Goal: Task Accomplishment & Management: Use online tool/utility

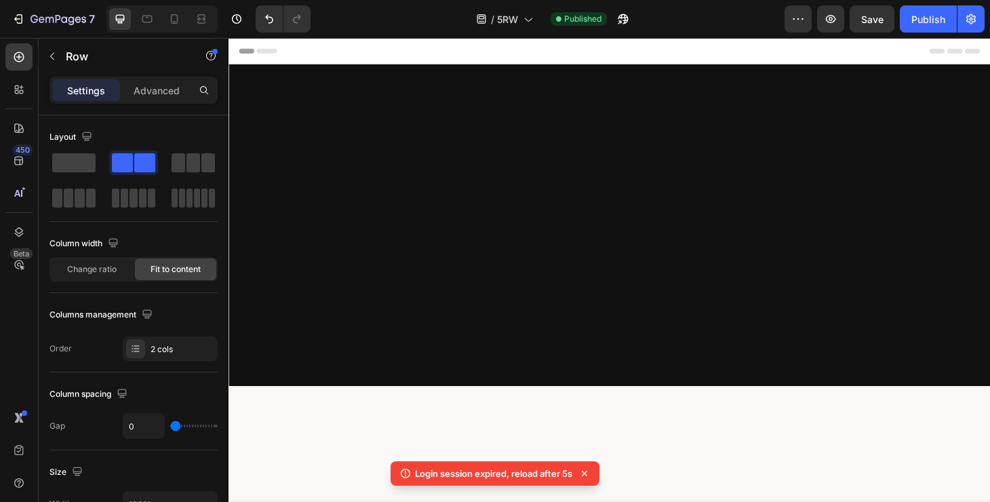
scroll to position [2485, 0]
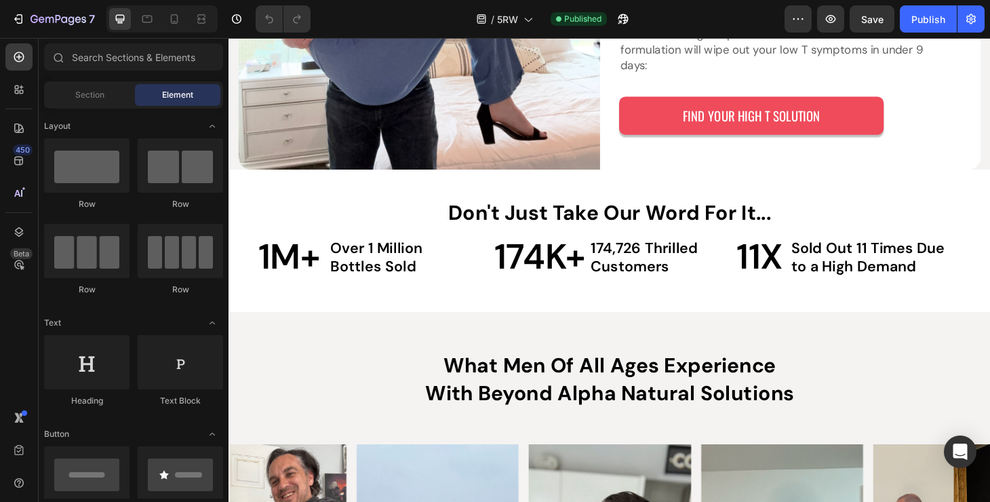
scroll to position [2758, 0]
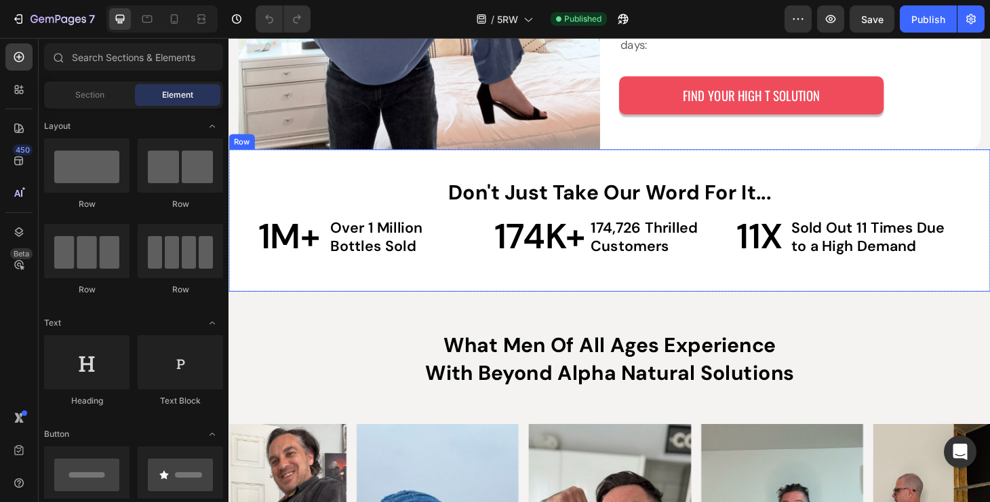
click at [236, 195] on div "Don't Just Take Our Word For It... Text Block 1M+ Text Block Over 1 Million Bot…" at bounding box center [636, 233] width 814 height 152
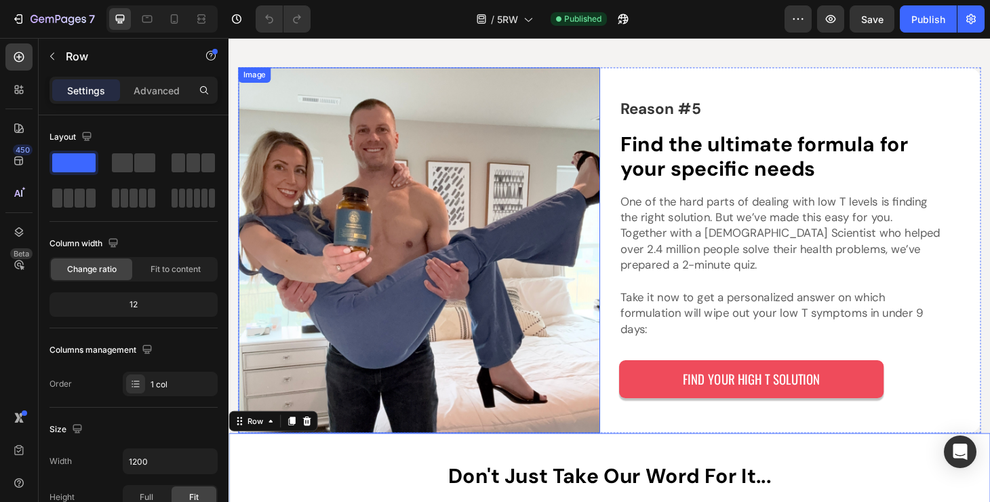
scroll to position [2402, 0]
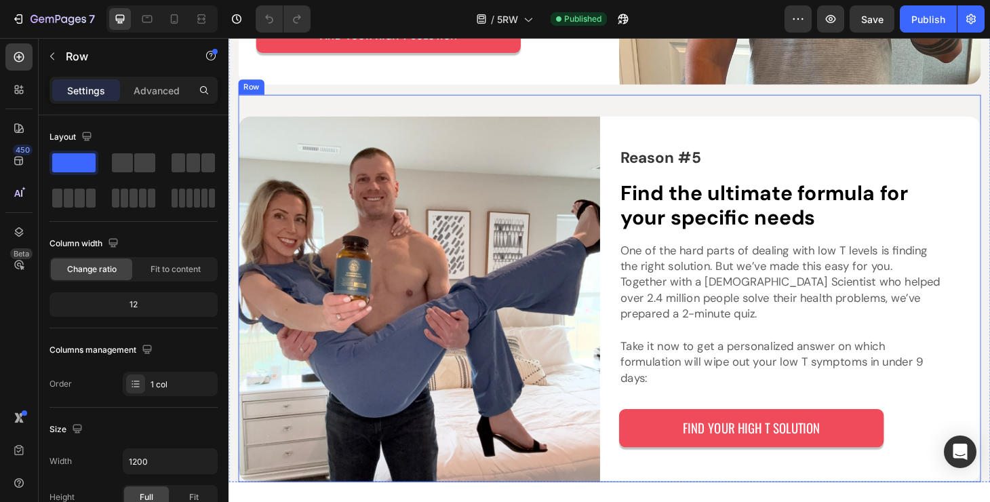
click at [635, 141] on div "Reason #5 Text Block Find the ultimate formula for your specific needs Heading …" at bounding box center [636, 305] width 794 height 414
click at [170, 92] on p "Advanced" at bounding box center [157, 90] width 46 height 14
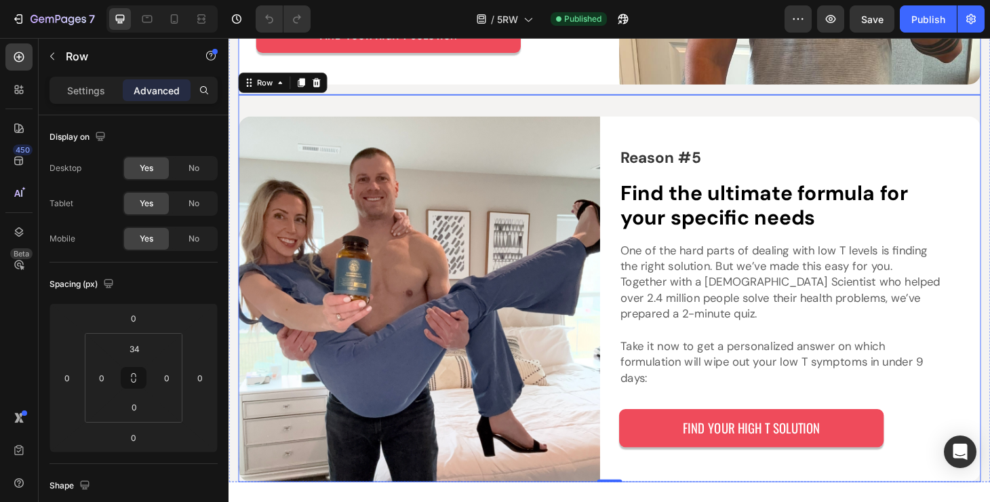
click at [563, 137] on div "Reason #5 Text Block Find the ultimate formula for your specific needs Heading …" at bounding box center [636, 305] width 794 height 414
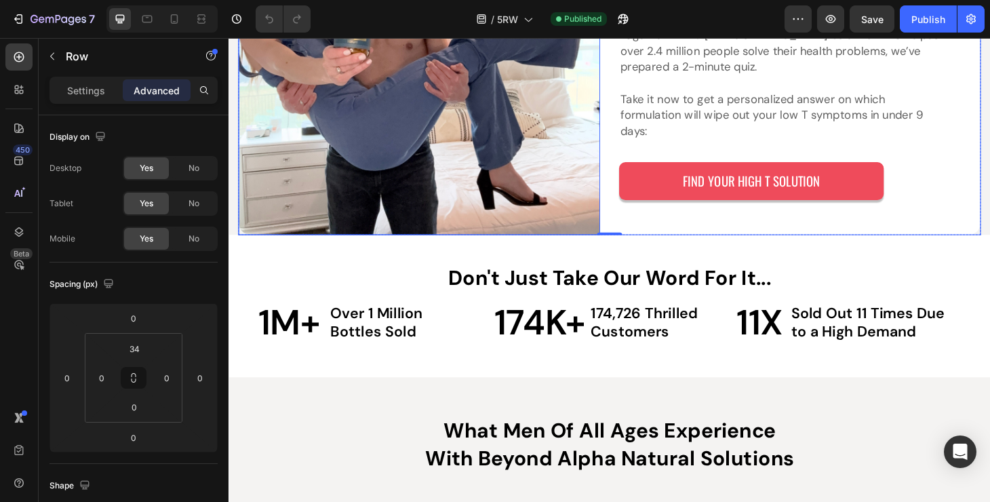
scroll to position [2675, 0]
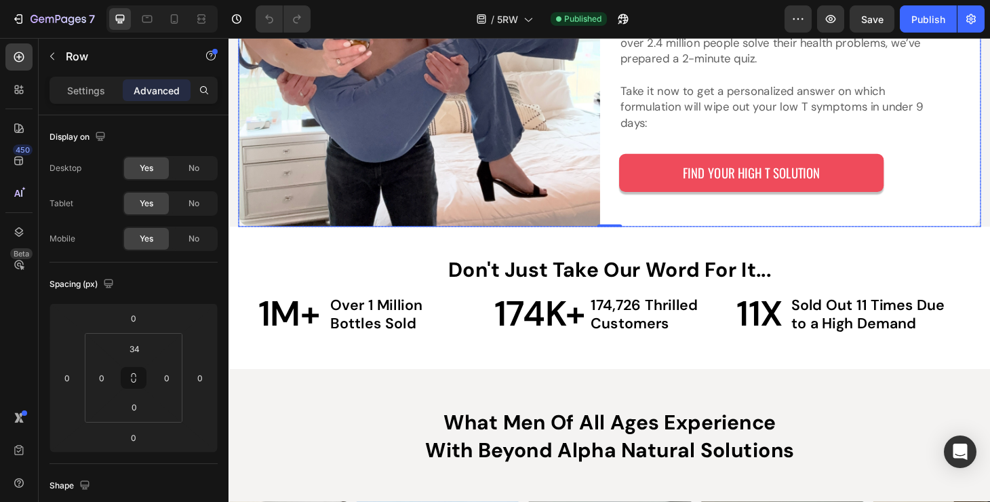
click at [715, 239] on div "Reason #5 Text Block Find the ultimate formula for your specific needs Heading …" at bounding box center [839, 44] width 387 height 391
click at [138, 409] on input "0" at bounding box center [134, 407] width 27 height 20
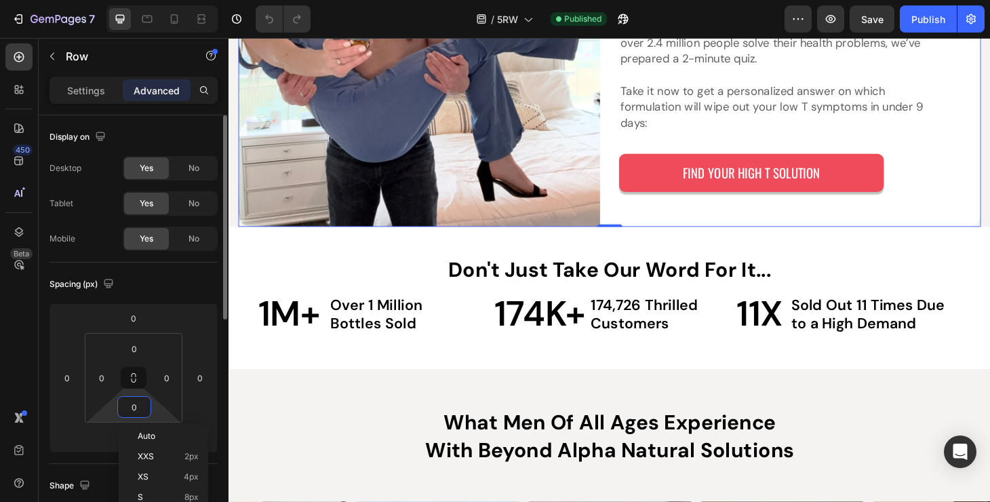
click at [138, 410] on input "0" at bounding box center [134, 407] width 27 height 20
click at [116, 431] on div "0 0 0 0" at bounding box center [134, 377] width 168 height 149
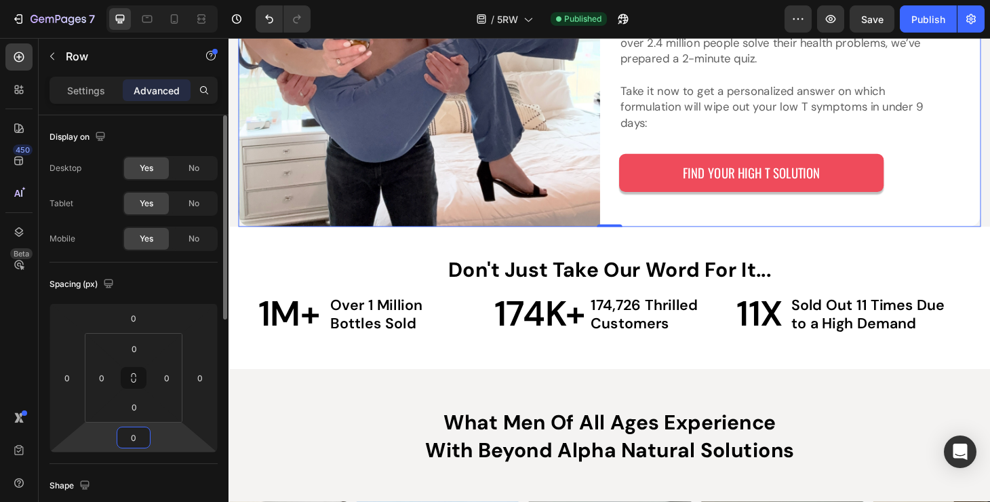
click at [132, 432] on input "0" at bounding box center [133, 437] width 27 height 20
type input "32"
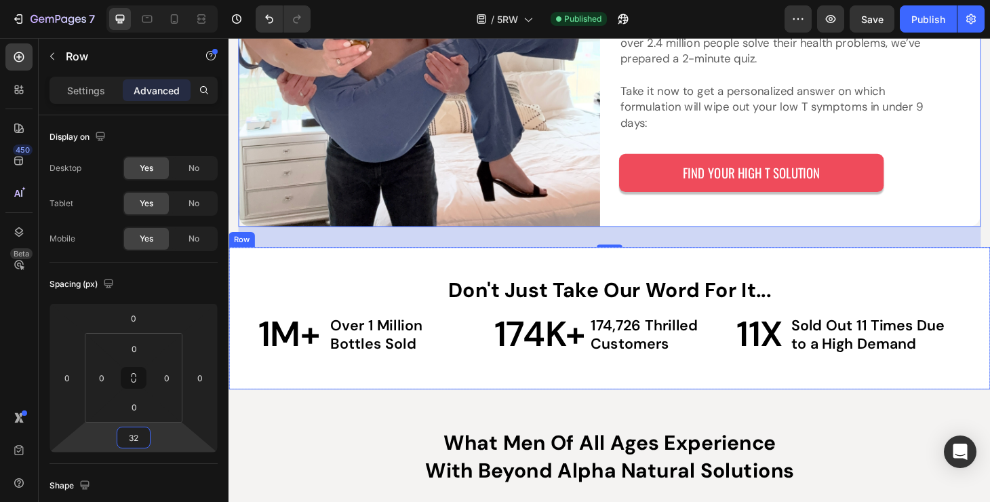
click at [236, 343] on div "Don't Just Take Our Word For It... Text Block 1M+ Text Block Over 1 Million Bot…" at bounding box center [636, 337] width 814 height 152
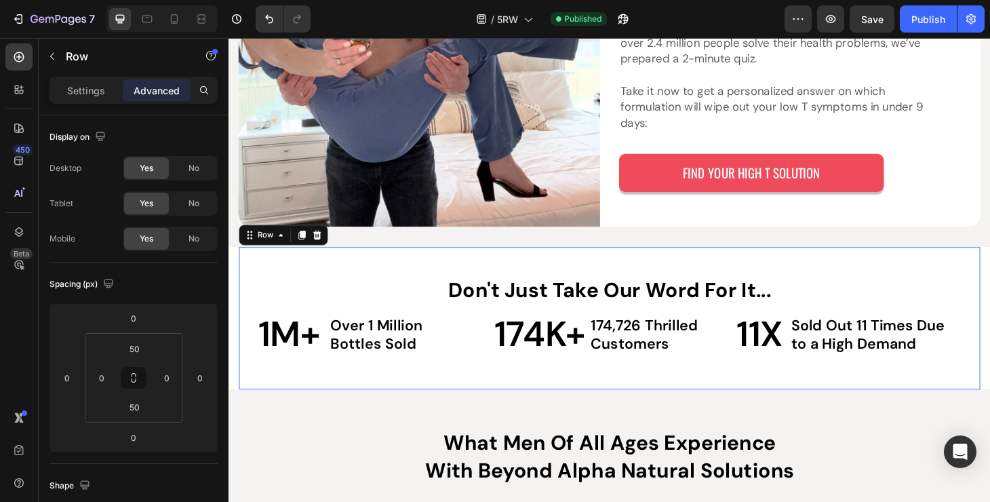
click at [510, 306] on div "Don't Just Take Our Word For It... Text Block 1M+ Text Block Over 1 Million Bot…" at bounding box center [635, 337] width 792 height 152
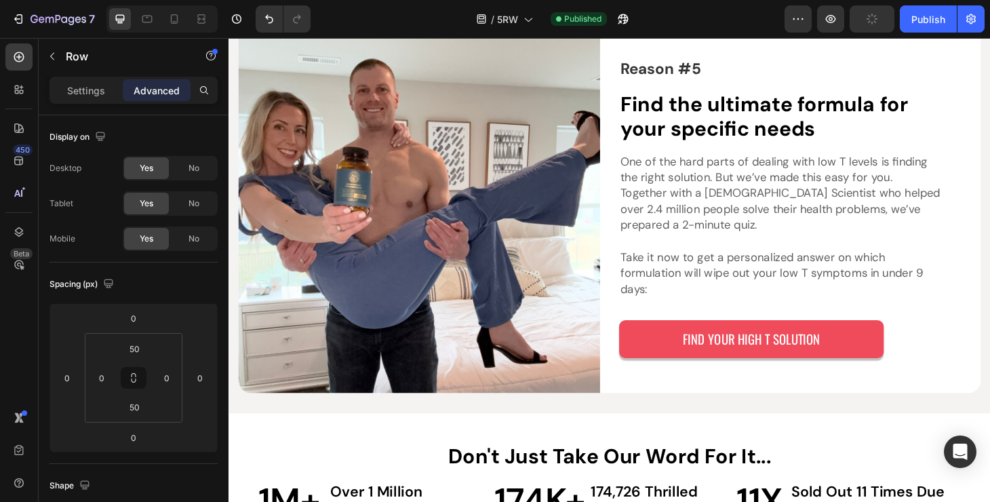
scroll to position [2602, 0]
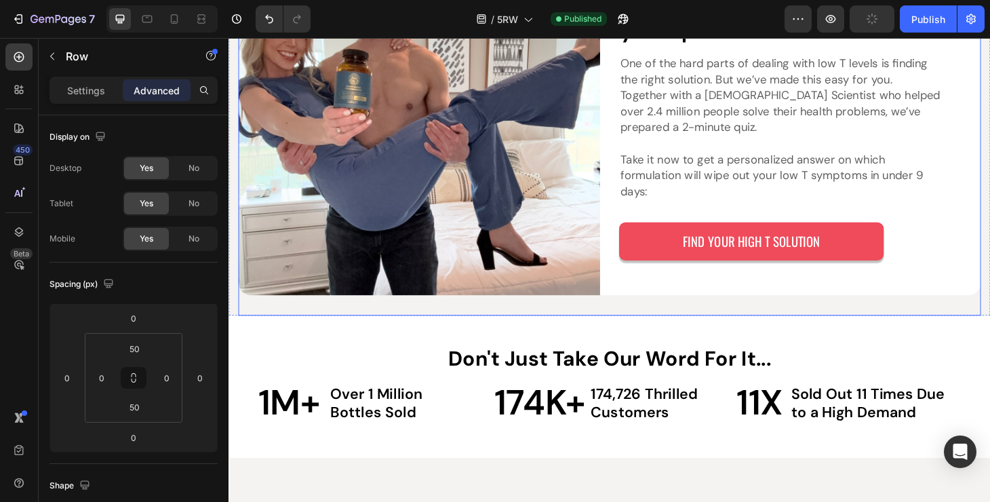
click at [695, 334] on div "Reason #5 Text Block Find the ultimate formula for your specific needs Heading …" at bounding box center [636, 128] width 794 height 412
click at [137, 349] on input "34" at bounding box center [134, 349] width 27 height 20
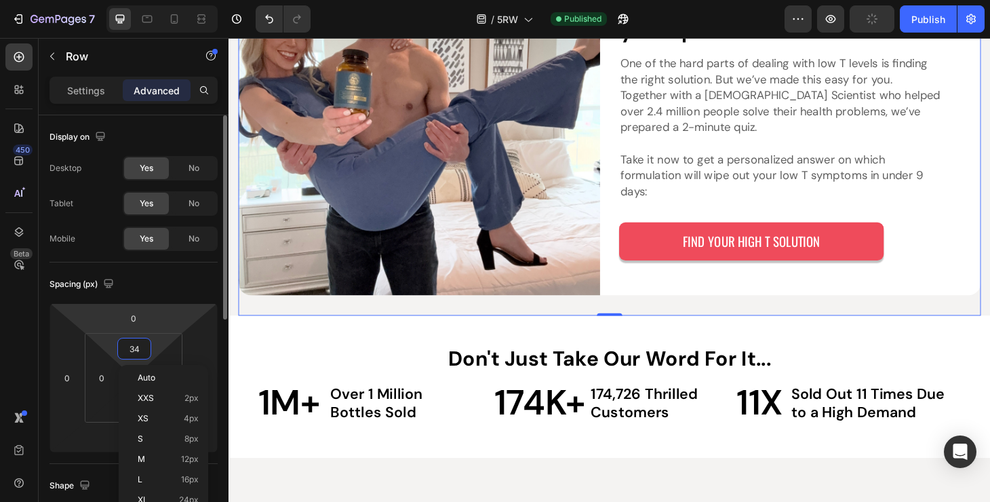
click at [0, 0] on div "Spacing (px) 0 0 0 0 34 0 0 0" at bounding box center [0, 0] width 0 height 0
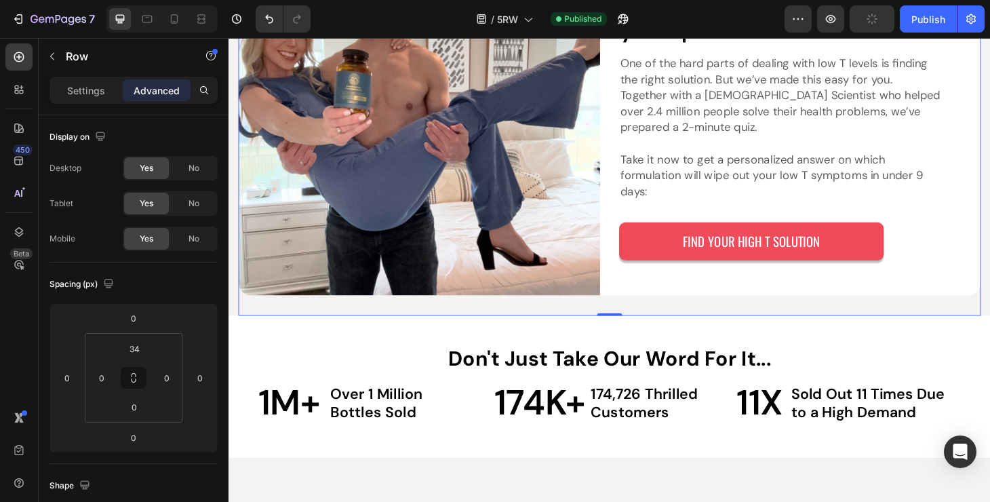
click at [345, 334] on div "Reason #5 Text Block Find the ultimate formula for your specific needs Heading …" at bounding box center [636, 128] width 794 height 412
click at [136, 352] on input "34" at bounding box center [134, 349] width 27 height 20
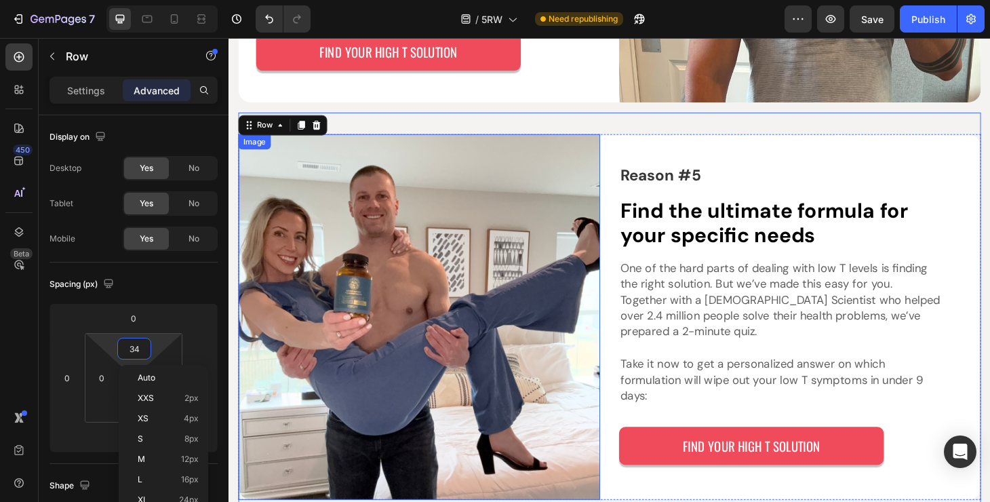
scroll to position [2378, 0]
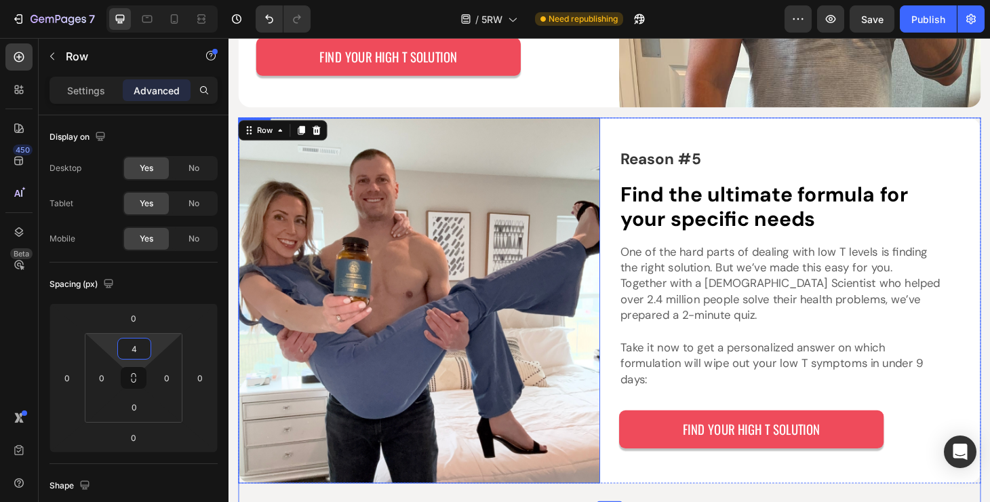
type input "42"
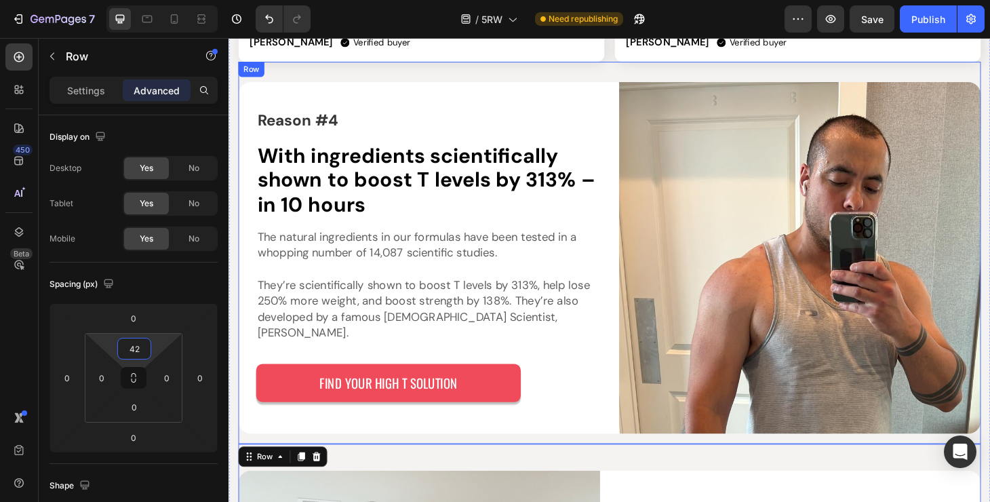
scroll to position [2019, 0]
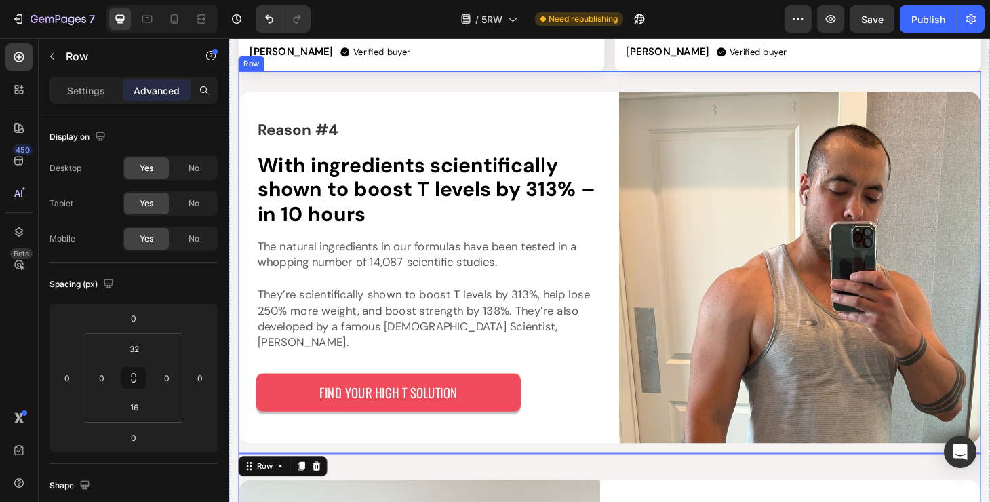
click at [694, 104] on div "Reason #4 Text Block With ingredients scientifically shown to boost T levels by…" at bounding box center [636, 277] width 794 height 408
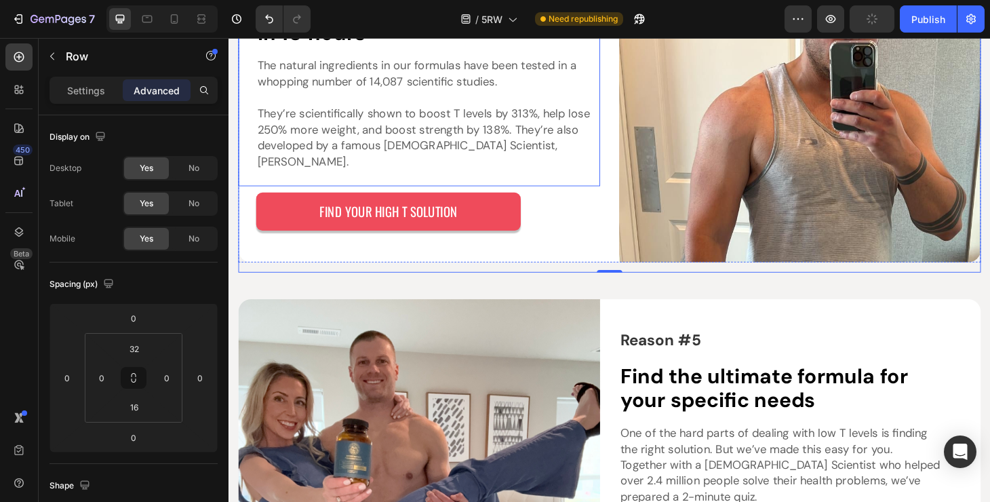
scroll to position [2220, 0]
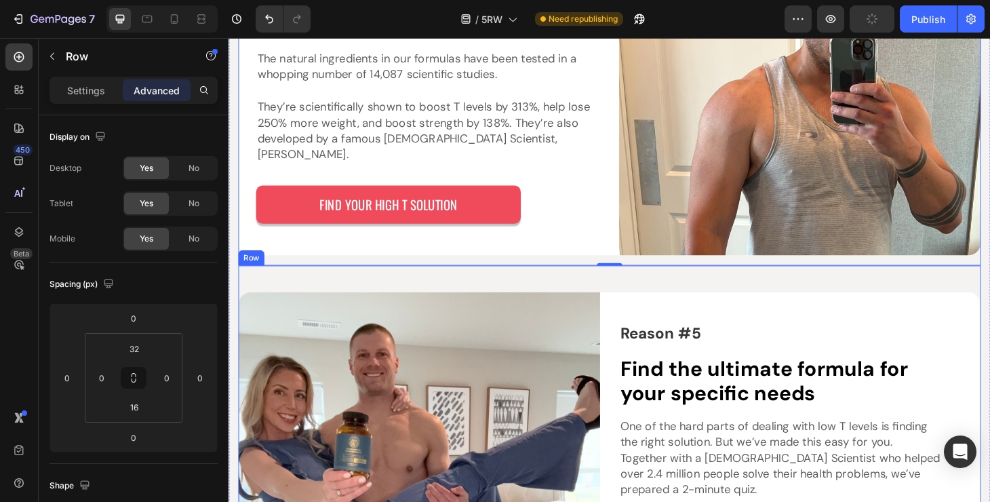
click at [579, 307] on div "Reason #5 Text Block Find the ultimate formula for your specific needs Heading …" at bounding box center [636, 501] width 794 height 441
click at [579, 281] on div "Reason #4 Text Block With ingredients scientifically shown to boost T levels by…" at bounding box center [636, 76] width 794 height 408
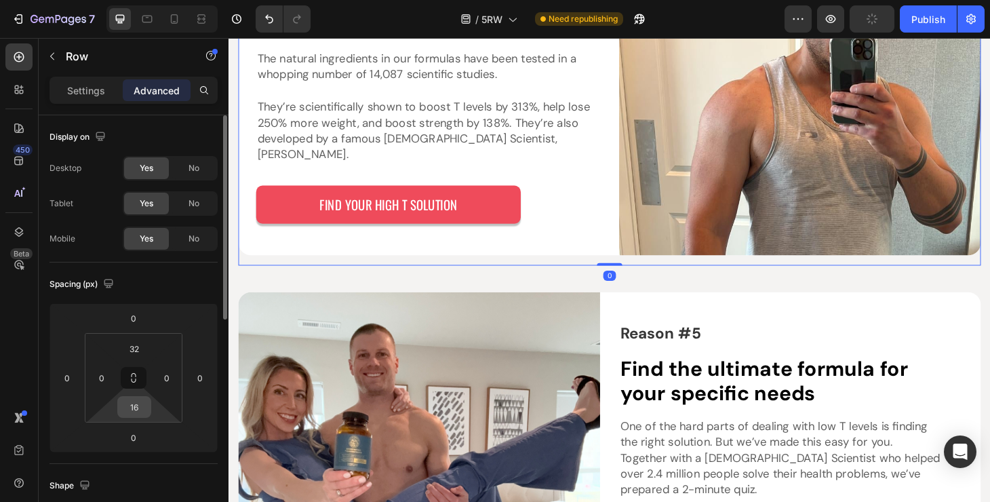
click at [140, 410] on input "16" at bounding box center [134, 407] width 27 height 20
type input "32"
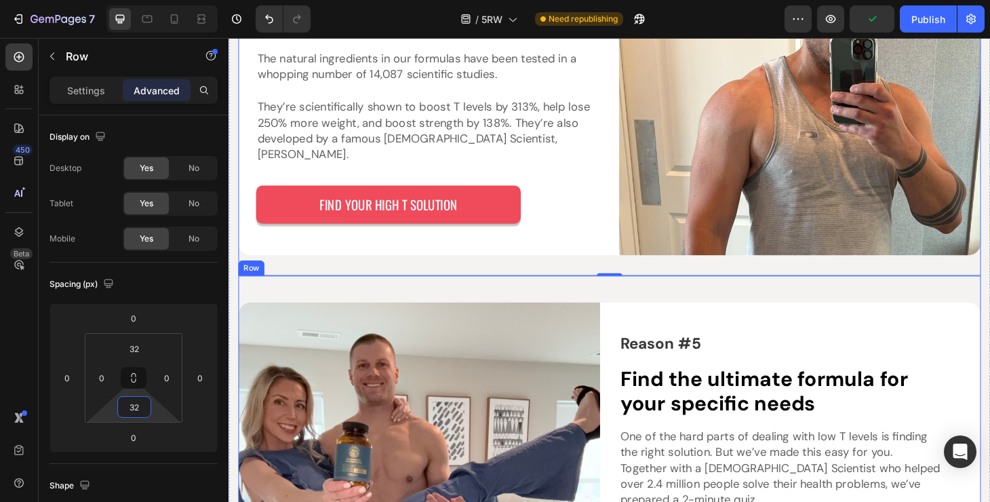
click at [499, 332] on div "Reason #5 Text Block Find the ultimate formula for your specific needs Heading …" at bounding box center [636, 512] width 794 height 441
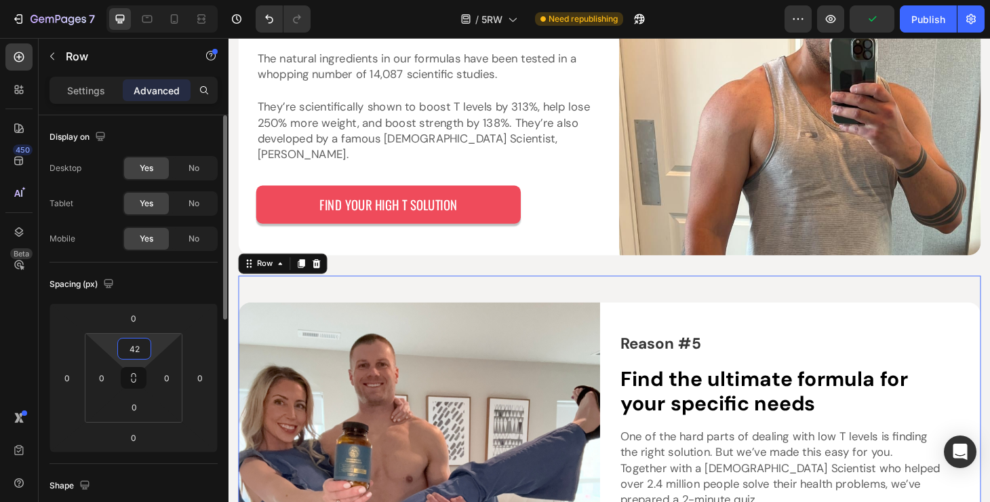
click at [137, 343] on input "42" at bounding box center [134, 349] width 27 height 20
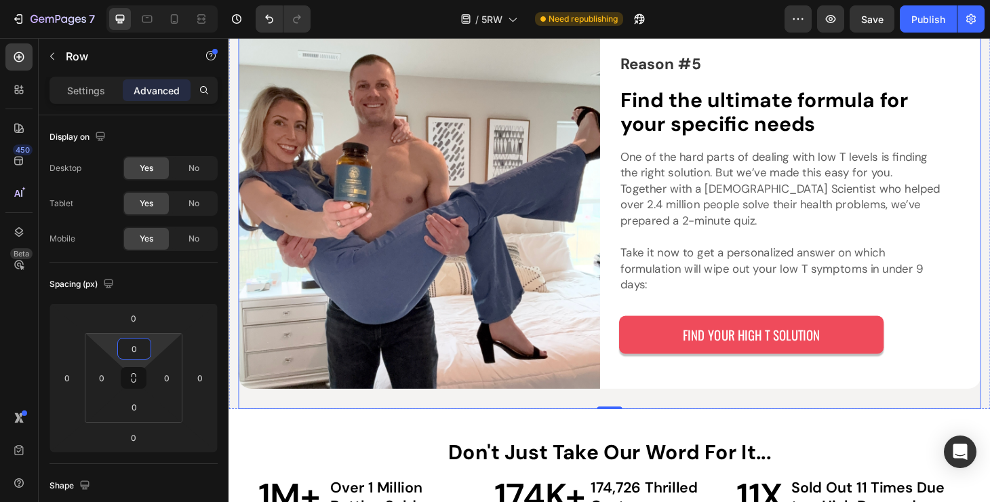
scroll to position [2514, 0]
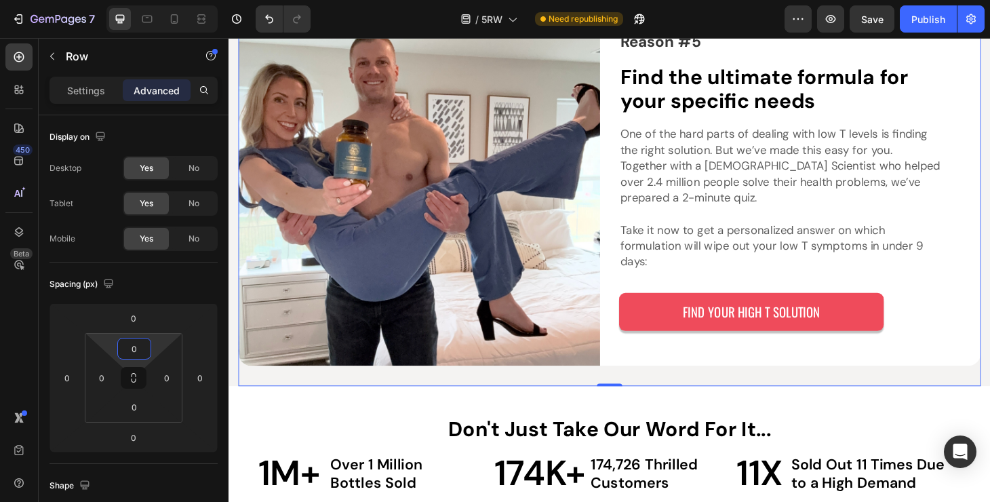
type input "0"
click at [527, 410] on div "Reason #5 Text Block Find the ultimate formula for your specific needs Heading …" at bounding box center [636, 203] width 794 height 412
click at [280, 410] on div "Reason #5 Text Block Find the ultimate formula for your specific needs Heading …" at bounding box center [636, 203] width 794 height 412
click at [651, 388] on div "Reason #5 Text Block Find the ultimate formula for your specific needs Heading …" at bounding box center [839, 192] width 387 height 391
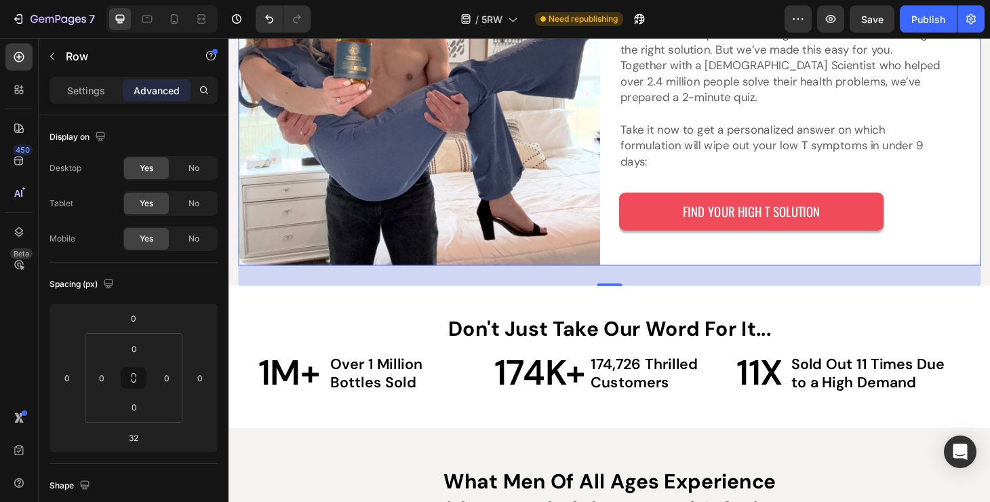
scroll to position [2632, 0]
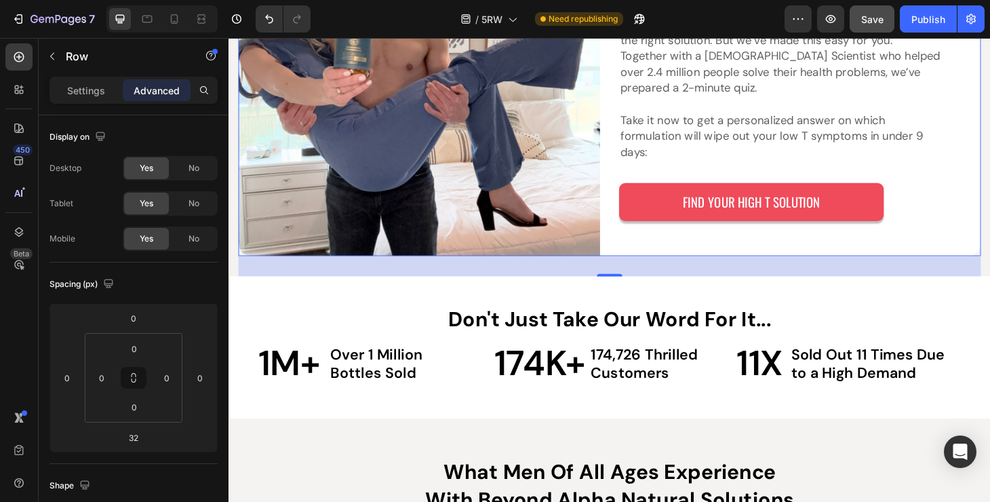
click at [863, 23] on span "Save" at bounding box center [873, 20] width 22 height 12
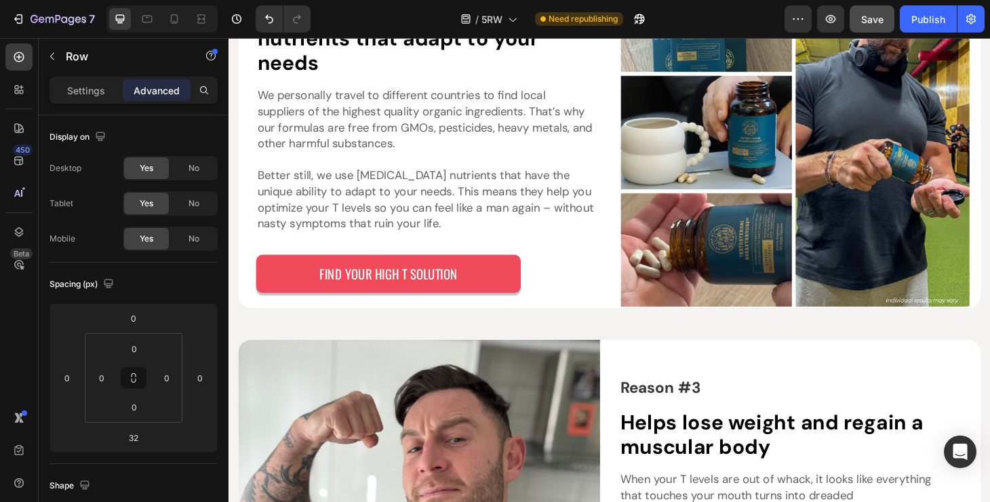
scroll to position [1205, 0]
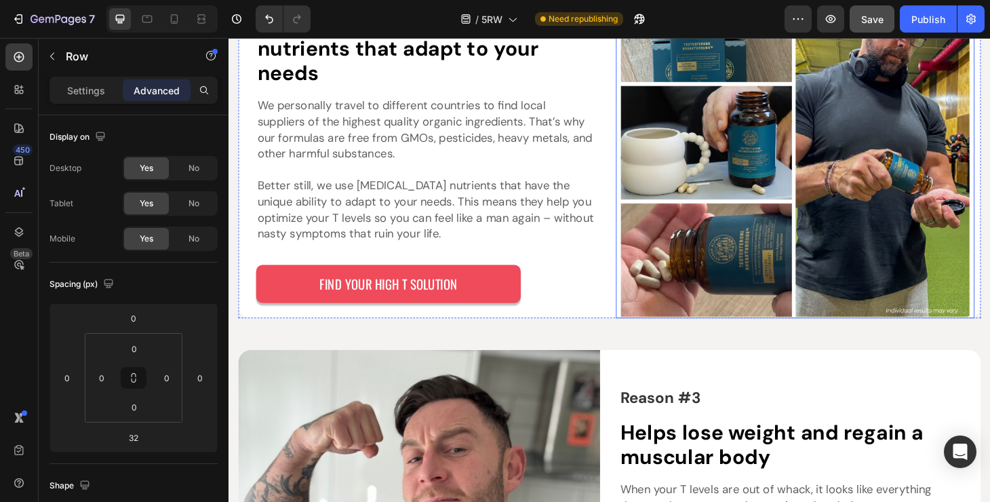
click at [747, 166] on img at bounding box center [833, 149] width 383 height 376
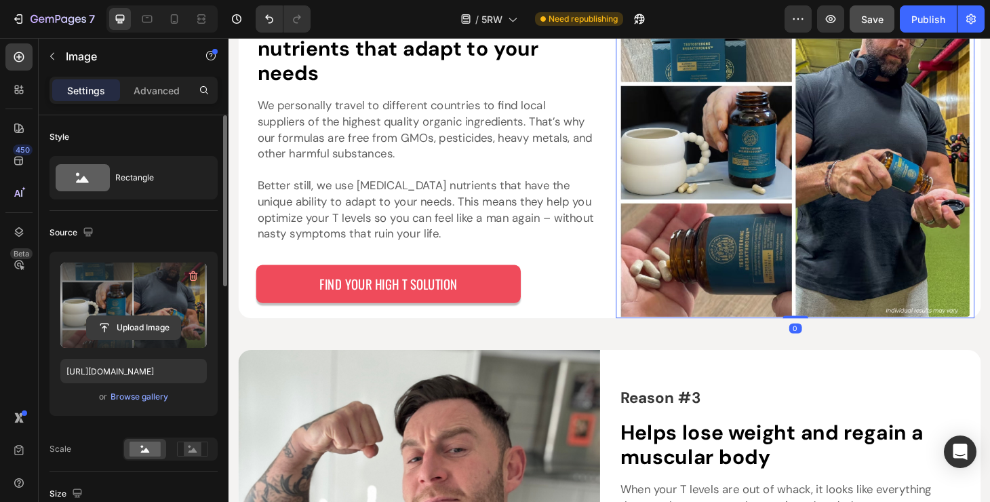
click at [163, 329] on input "file" at bounding box center [134, 327] width 94 height 23
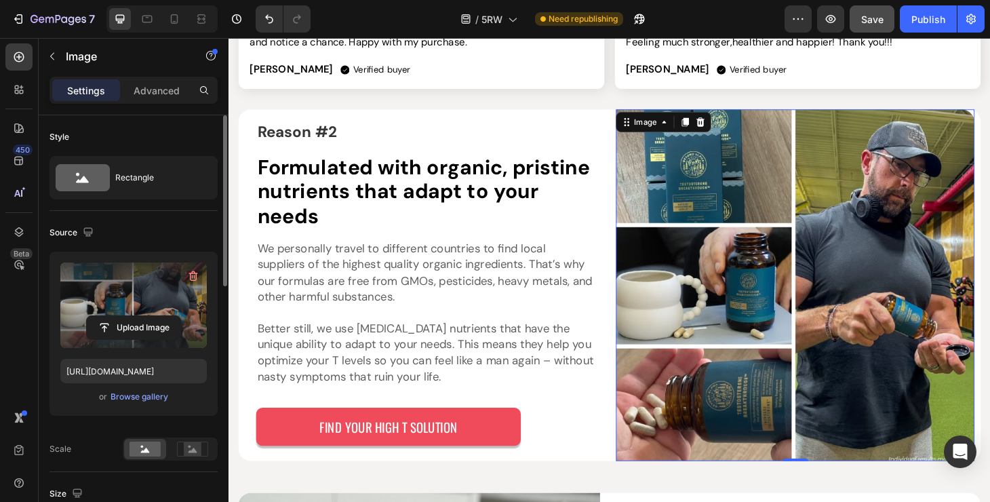
scroll to position [963, 0]
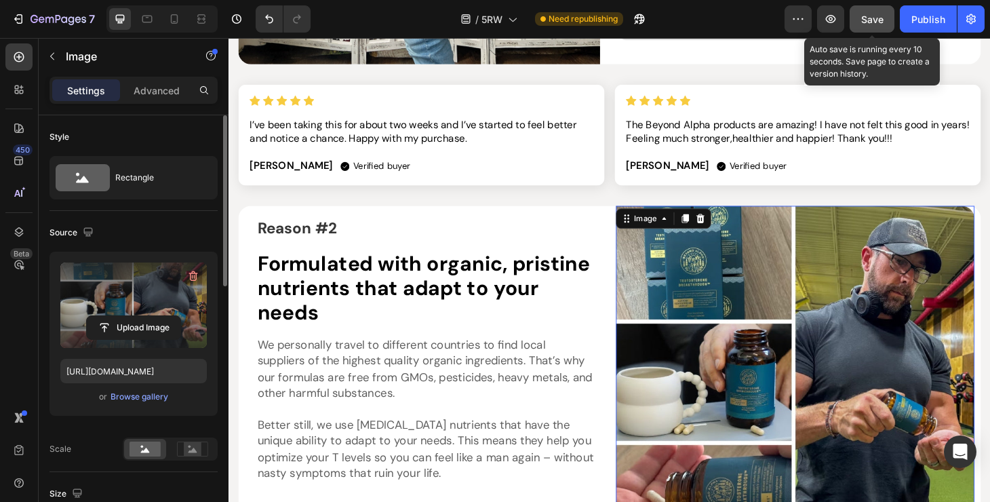
click at [868, 27] on button "Save" at bounding box center [872, 18] width 45 height 27
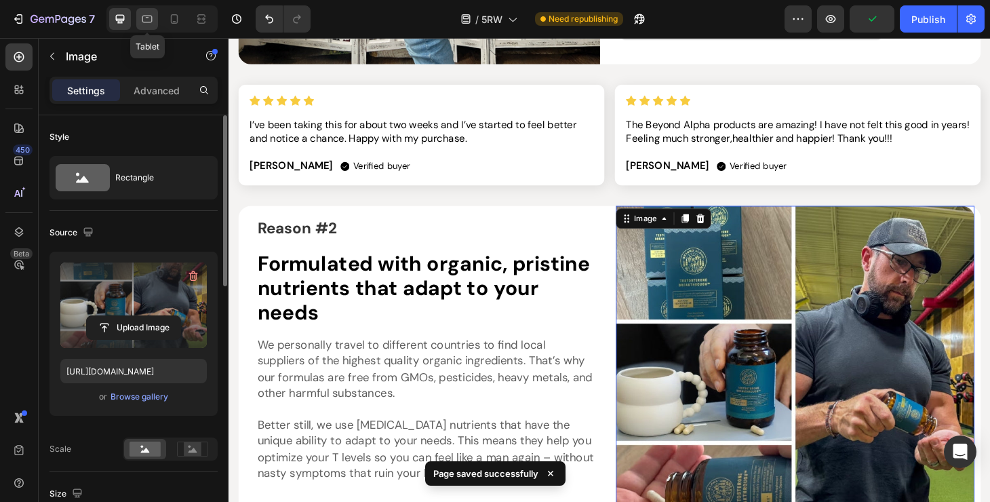
click at [147, 21] on icon at bounding box center [147, 19] width 14 height 14
type input "[URL][DOMAIN_NAME]"
type input "Auto"
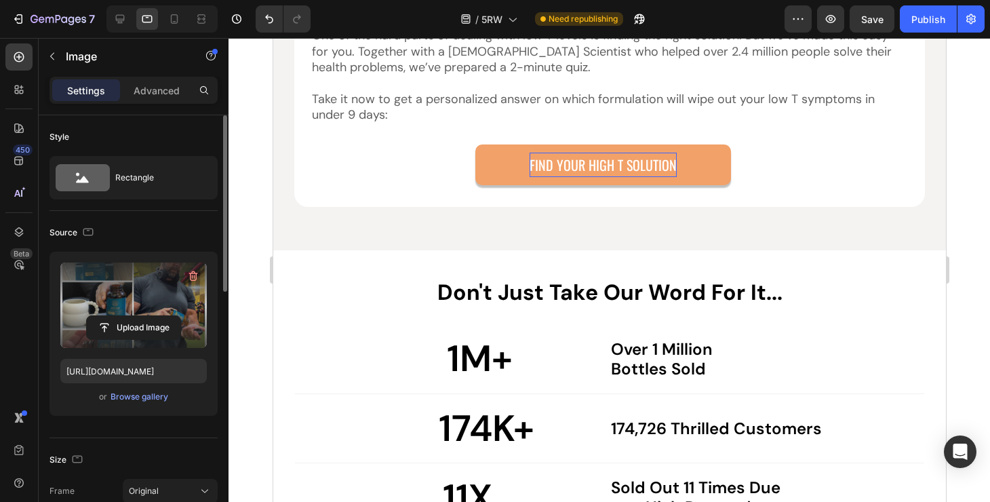
scroll to position [5953, 0]
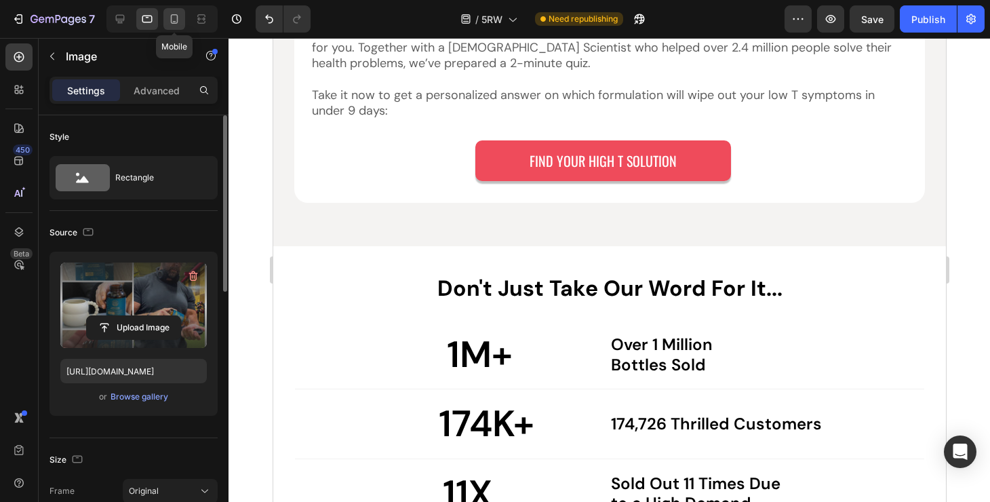
click at [182, 28] on div at bounding box center [174, 19] width 22 height 22
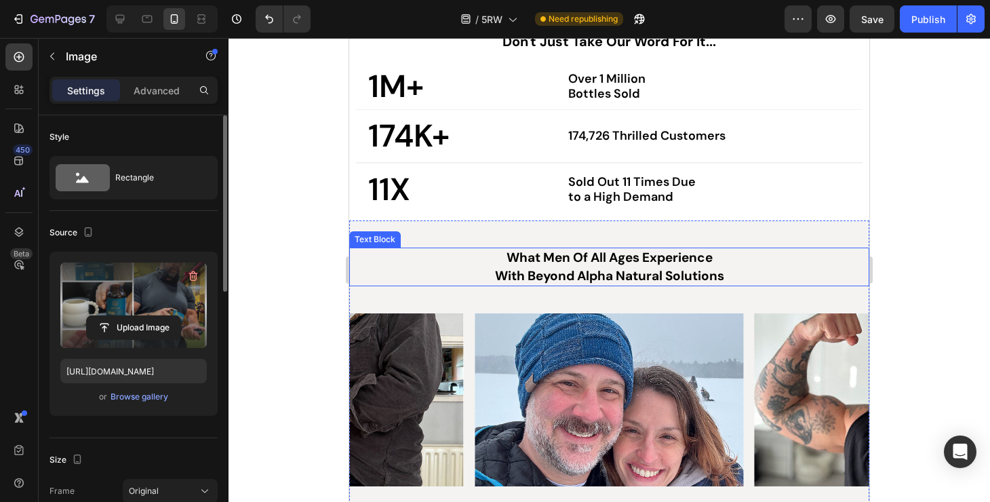
scroll to position [4828, 0]
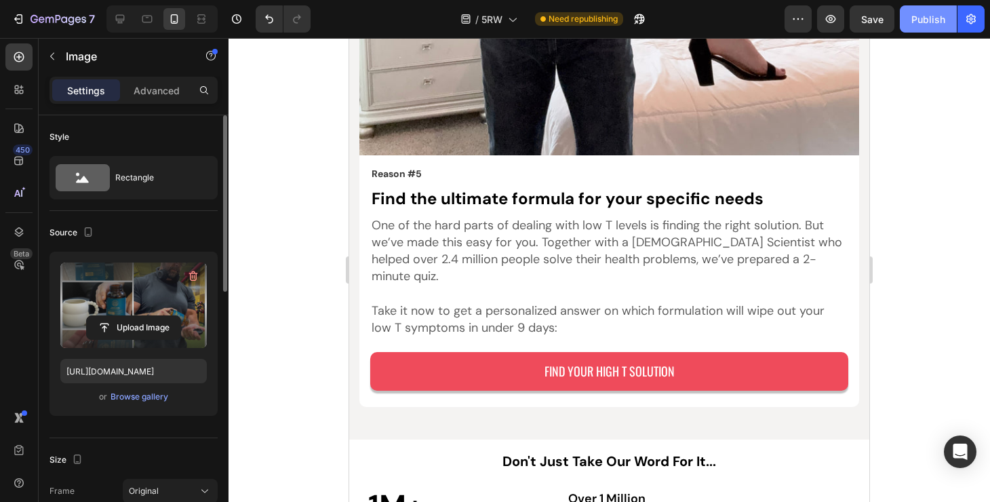
click at [919, 9] on button "Publish" at bounding box center [928, 18] width 57 height 27
click at [123, 25] on icon at bounding box center [120, 19] width 14 height 14
type input "[URL][DOMAIN_NAME]"
type input "554"
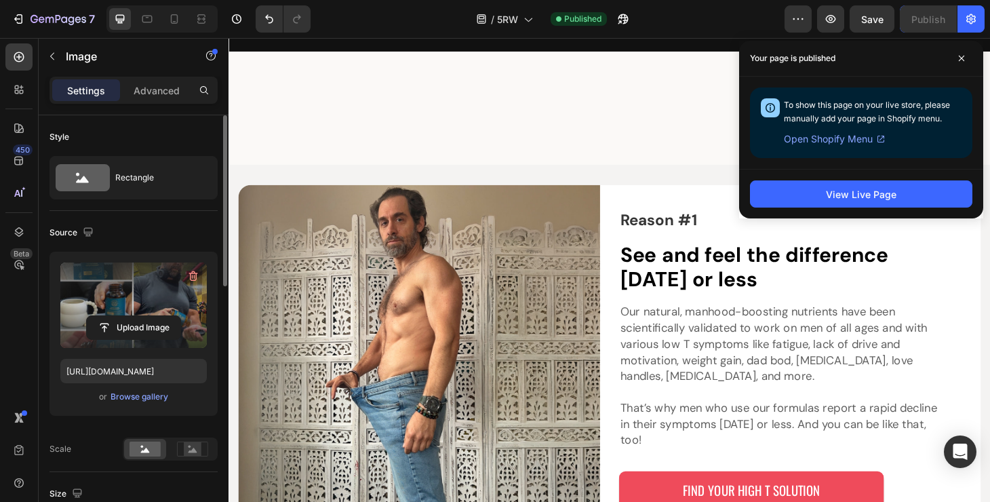
scroll to position [1431, 0]
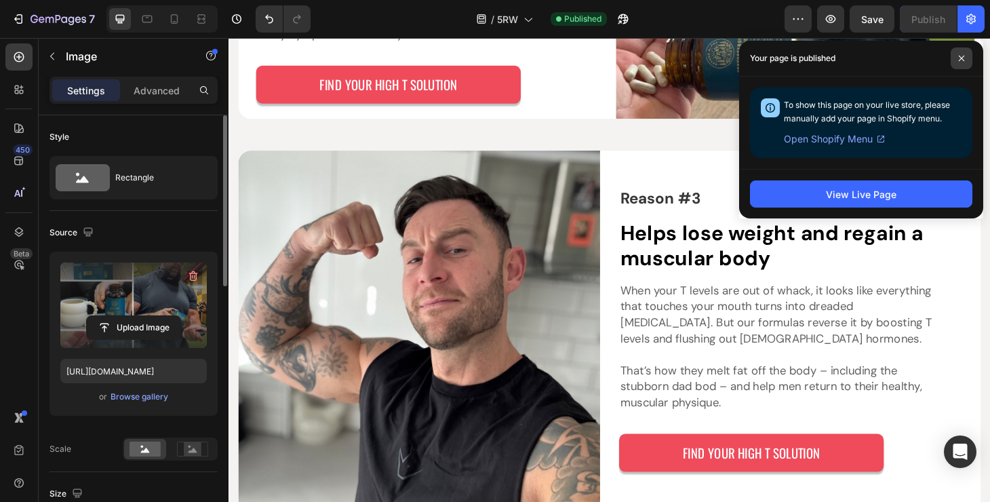
click at [959, 54] on span at bounding box center [962, 58] width 22 height 22
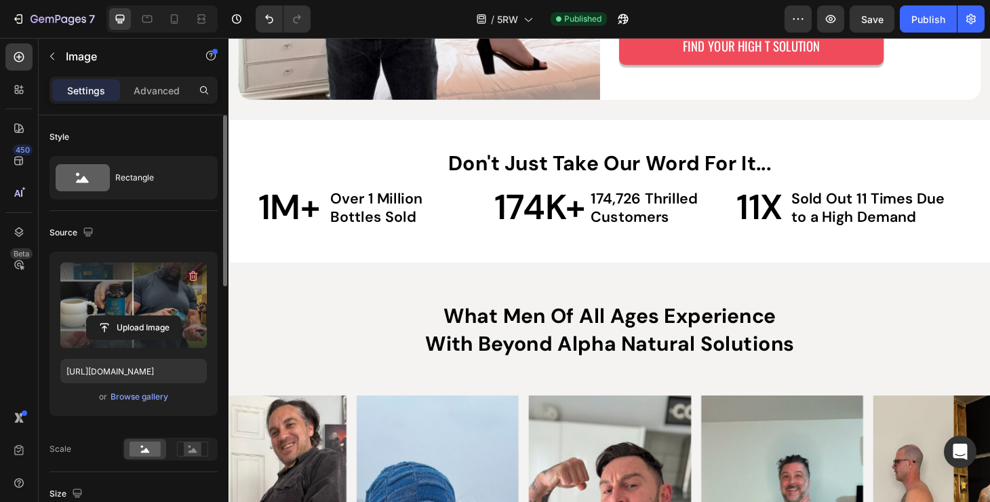
scroll to position [2864, 0]
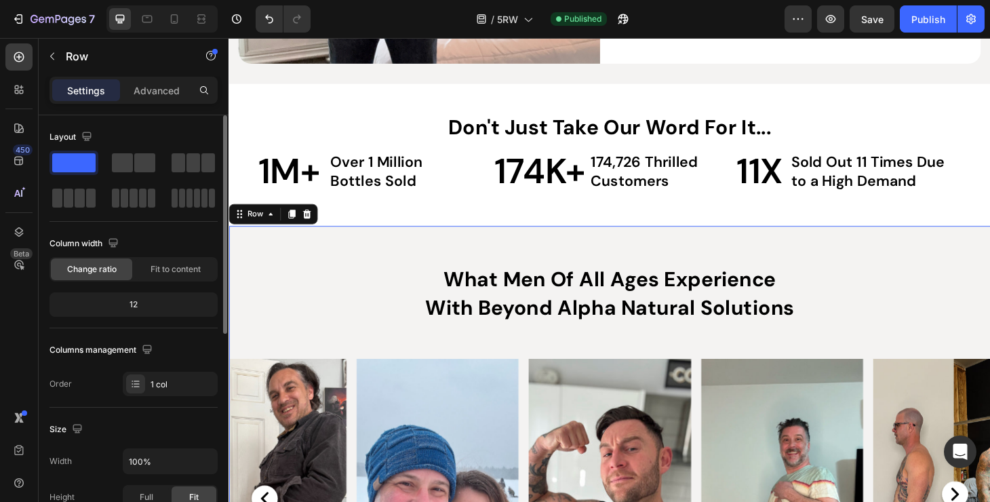
click at [751, 256] on div "What Men Of All Ages Experience With Beyond Alpha Natural Solutions Text Block …" at bounding box center [636, 497] width 814 height 516
click at [160, 98] on div "Advanced" at bounding box center [157, 90] width 68 height 22
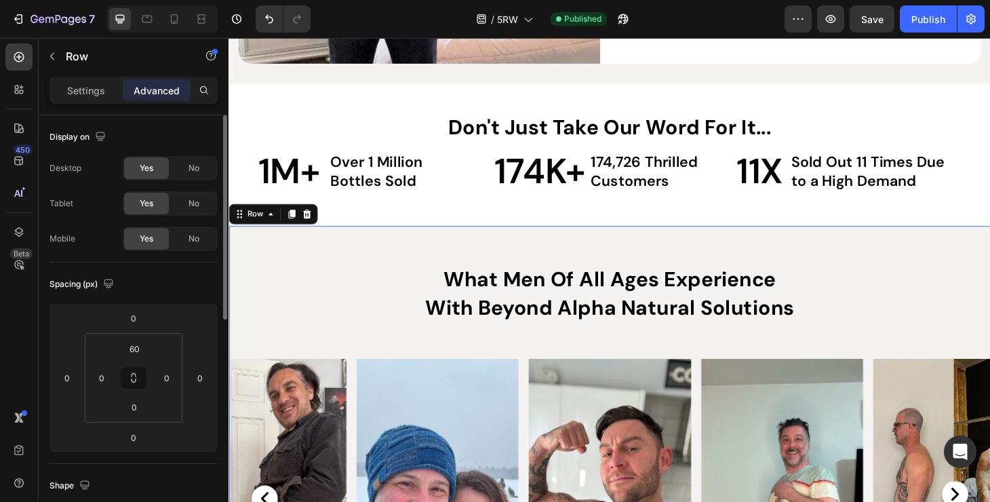
click at [572, 261] on div "What Men Of All Ages Experience With Beyond Alpha Natural Solutions Text Block …" at bounding box center [636, 497] width 814 height 516
click at [497, 261] on div "What Men Of All Ages Experience With Beyond Alpha Natural Solutions Text Block …" at bounding box center [636, 497] width 814 height 516
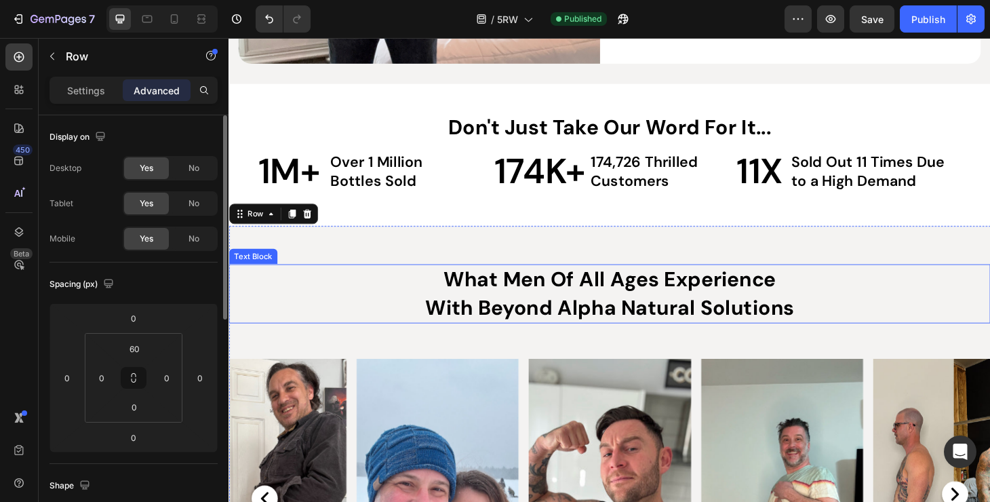
click at [431, 296] on p "What Men Of All Ages Experience" at bounding box center [635, 296] width 811 height 31
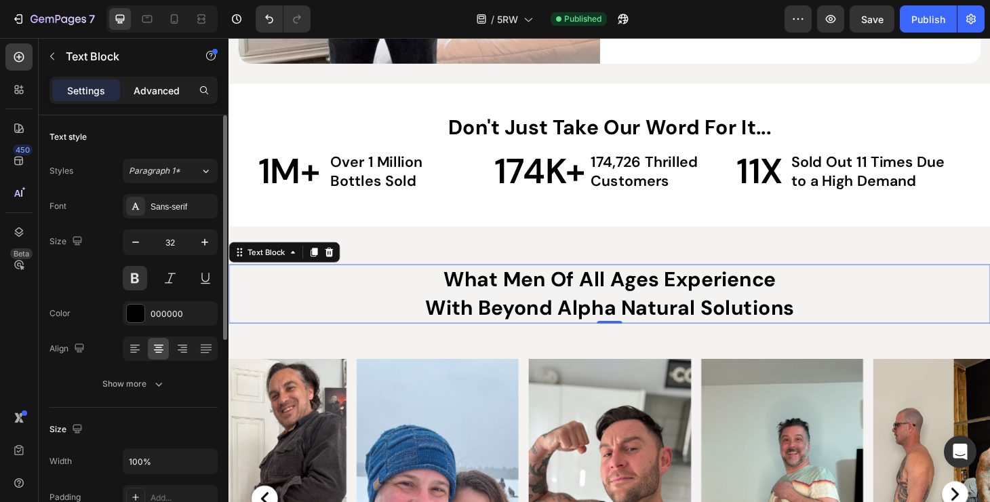
click at [150, 89] on p "Advanced" at bounding box center [157, 90] width 46 height 14
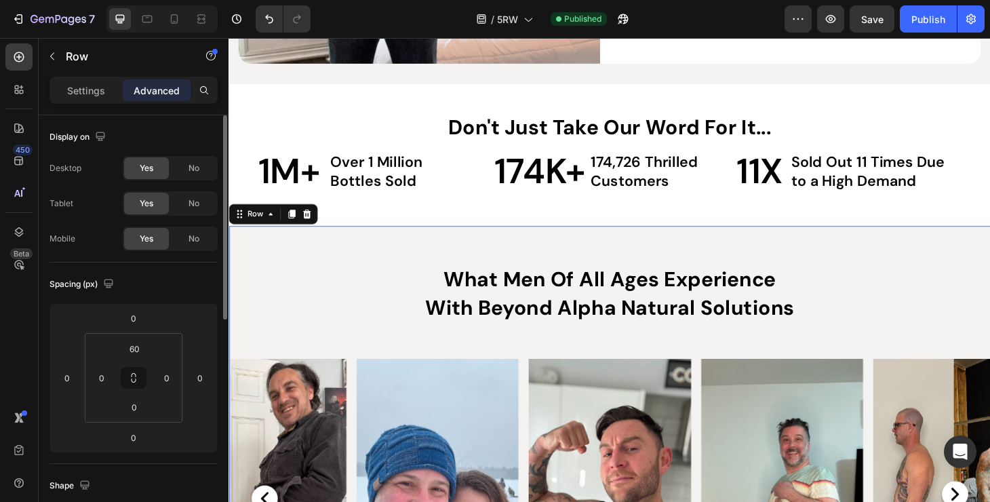
click at [404, 255] on div "What Men Of All Ages Experience With Beyond Alpha Natural Solutions Text Block …" at bounding box center [636, 497] width 814 height 516
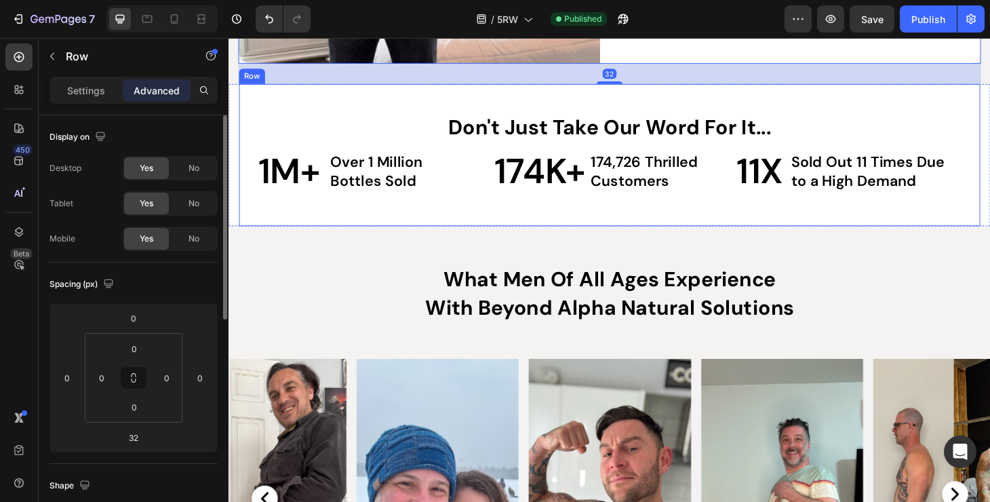
click at [640, 88] on div "Don't Just Take Our Word For It... Text Block 1M+ Text Block Over 1 Million Bot…" at bounding box center [635, 163] width 792 height 152
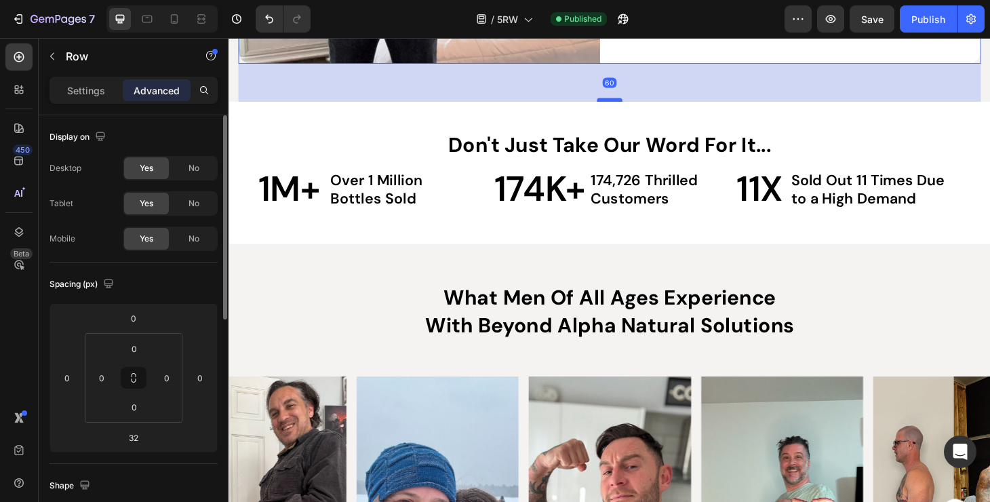
drag, startPoint x: 638, startPoint y: 84, endPoint x: 640, endPoint y: 103, distance: 19.1
click at [640, 103] on div at bounding box center [635, 104] width 27 height 4
type input "60"
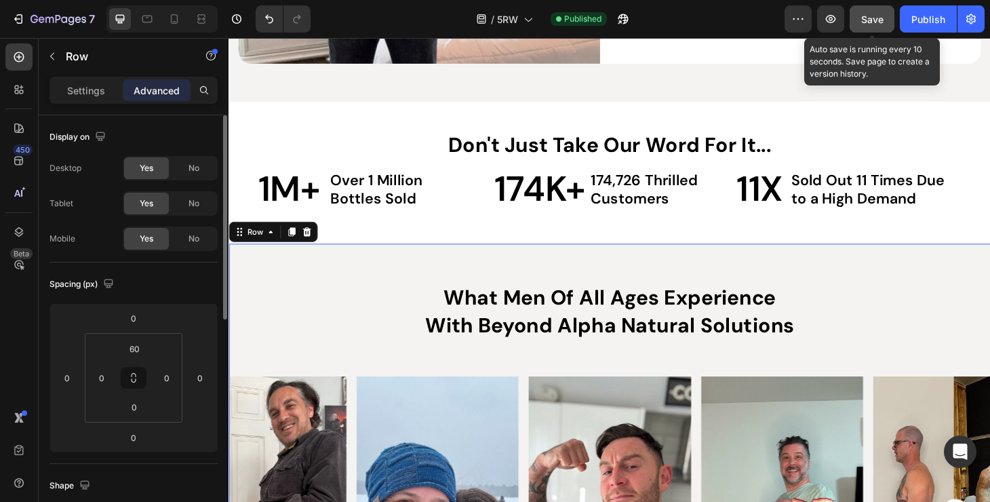
click at [881, 27] on button "Save" at bounding box center [872, 18] width 45 height 27
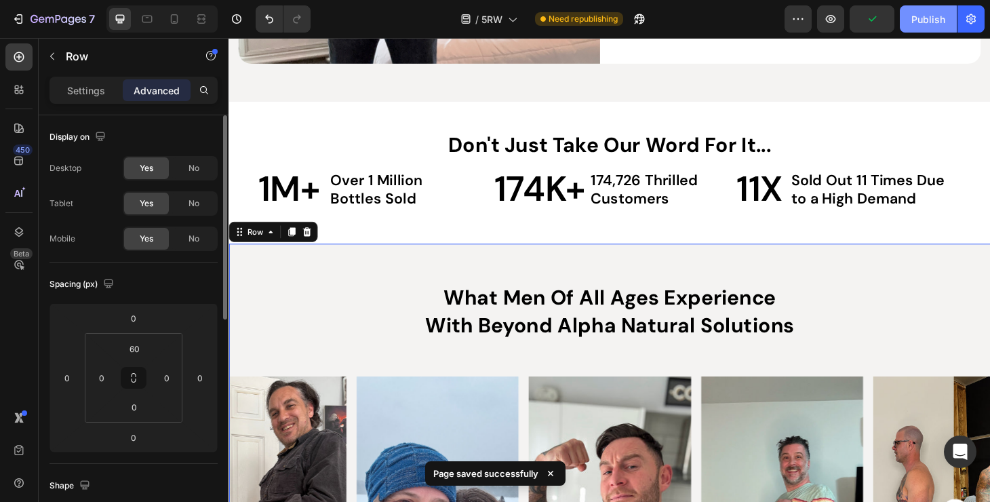
click at [926, 31] on button "Publish" at bounding box center [928, 18] width 57 height 27
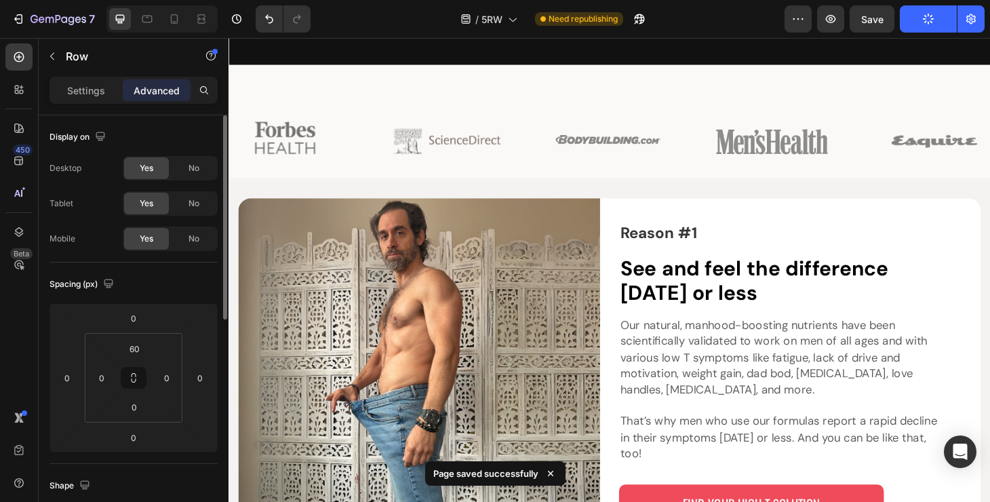
scroll to position [0, 0]
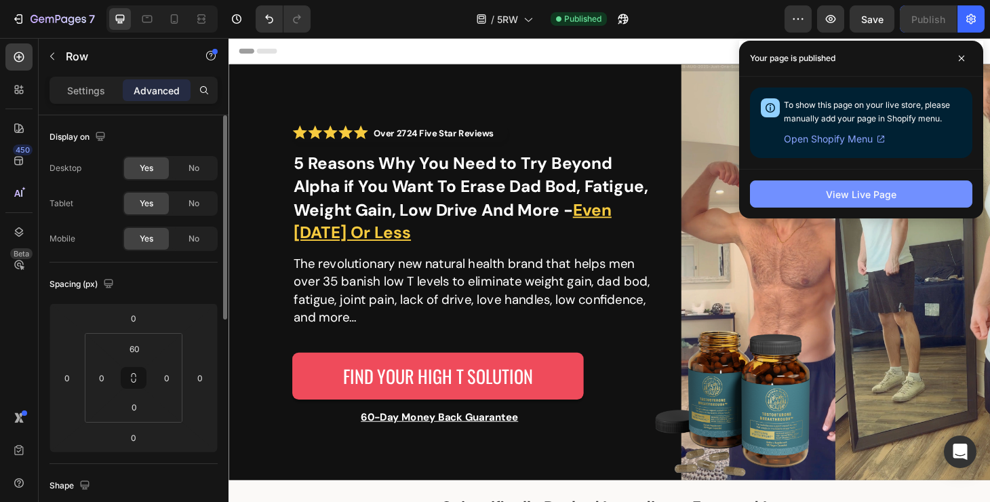
click at [773, 184] on button "View Live Page" at bounding box center [861, 193] width 223 height 27
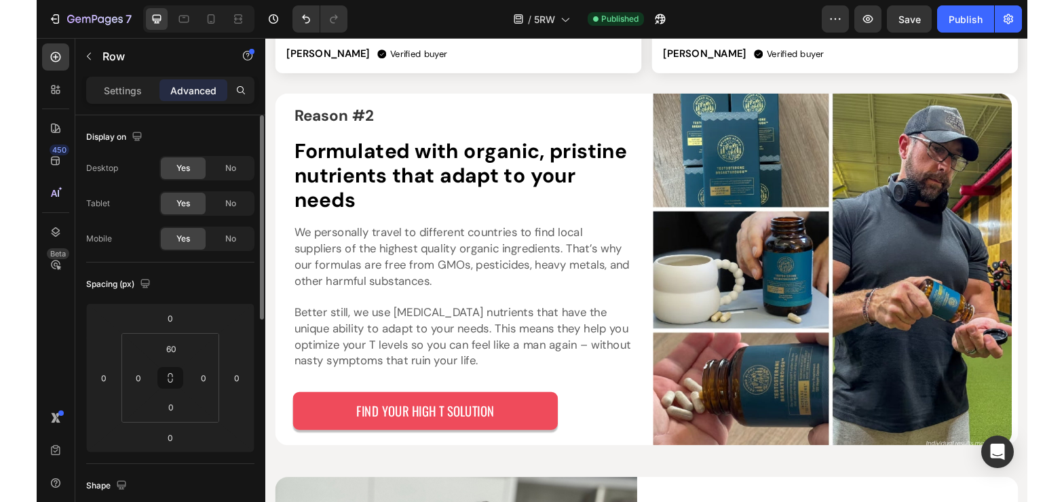
scroll to position [1084, 0]
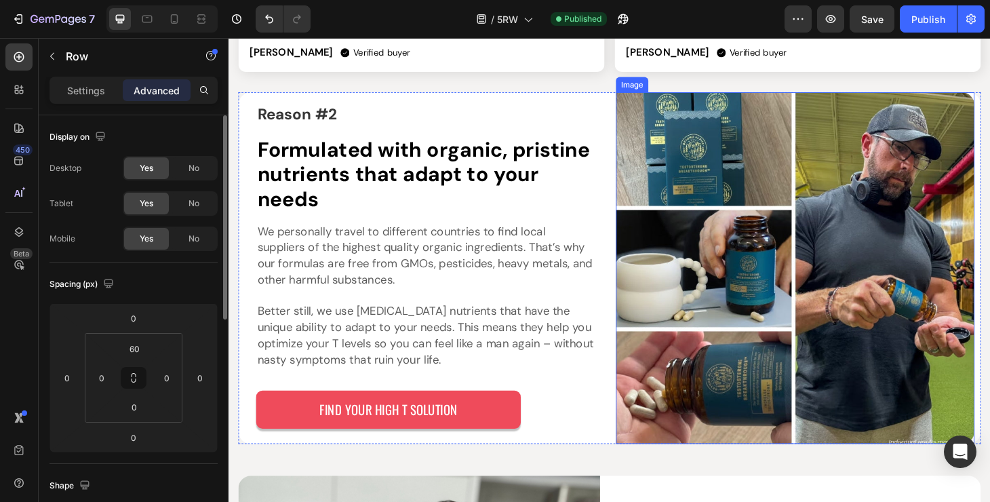
click at [968, 386] on img at bounding box center [833, 284] width 383 height 376
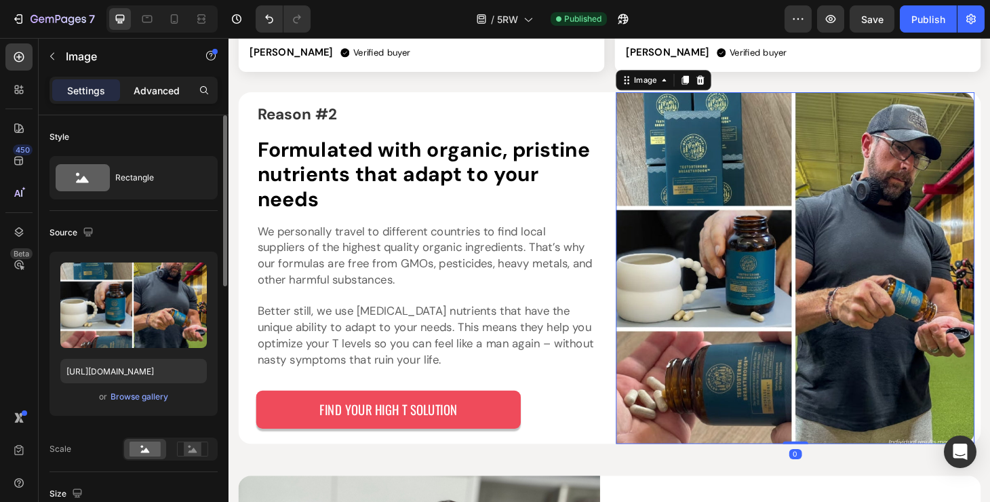
click at [171, 88] on p "Advanced" at bounding box center [157, 90] width 46 height 14
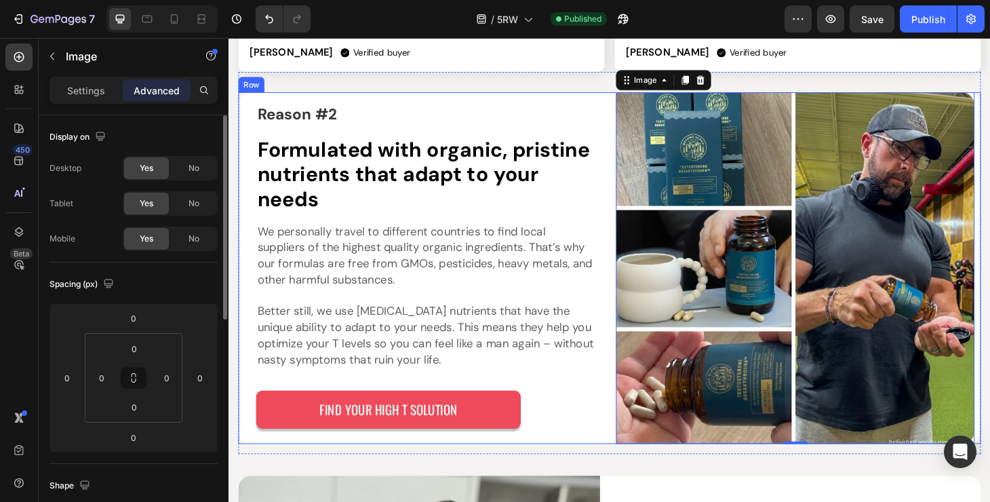
click at [629, 456] on div "Reason #2 Text Block Formulated with organic, pristine nutrients that adapt to …" at bounding box center [636, 284] width 794 height 376
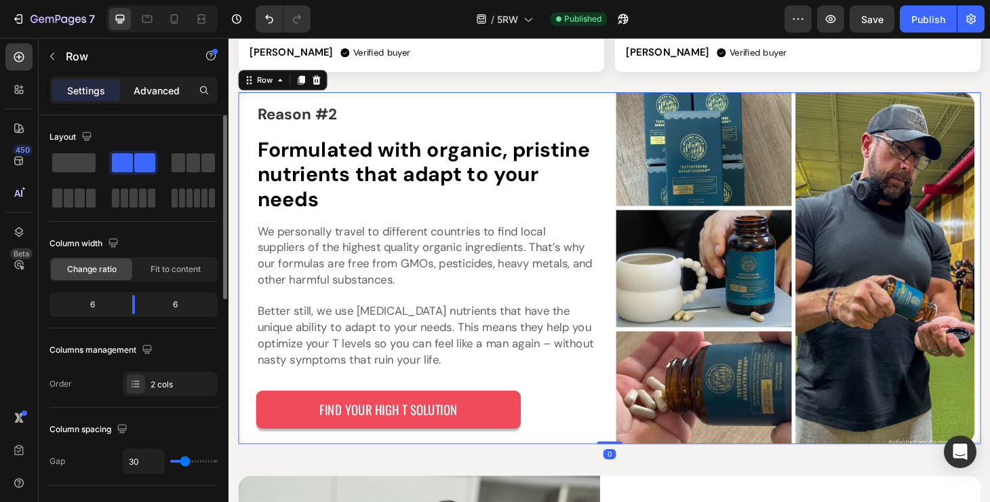
click at [153, 88] on p "Advanced" at bounding box center [157, 90] width 46 height 14
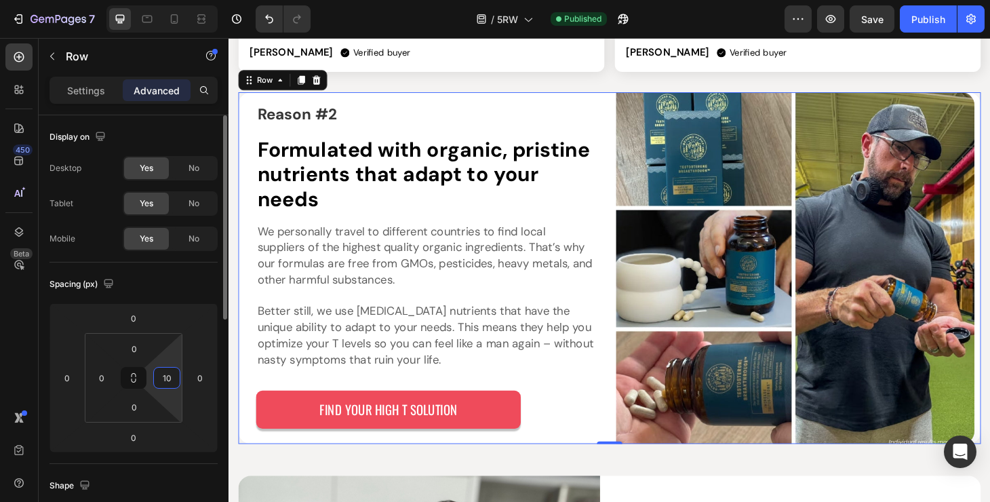
click at [167, 383] on input "10" at bounding box center [167, 378] width 20 height 20
type input "0"
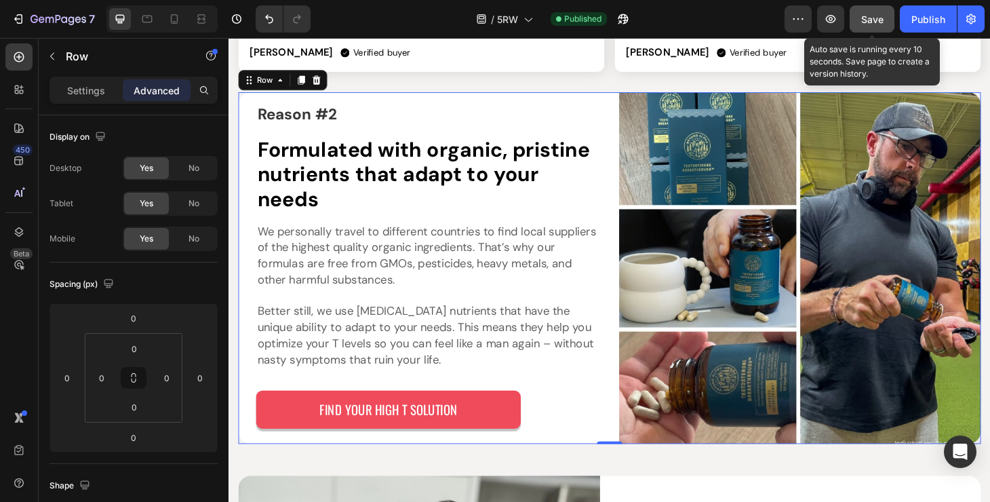
click at [860, 21] on button "Save" at bounding box center [872, 18] width 45 height 27
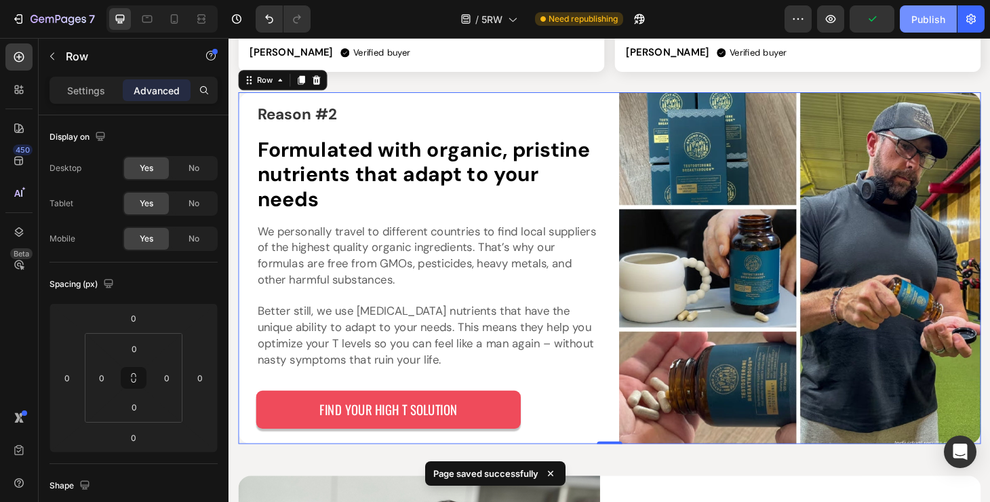
click at [934, 12] on div "Publish" at bounding box center [929, 19] width 34 height 14
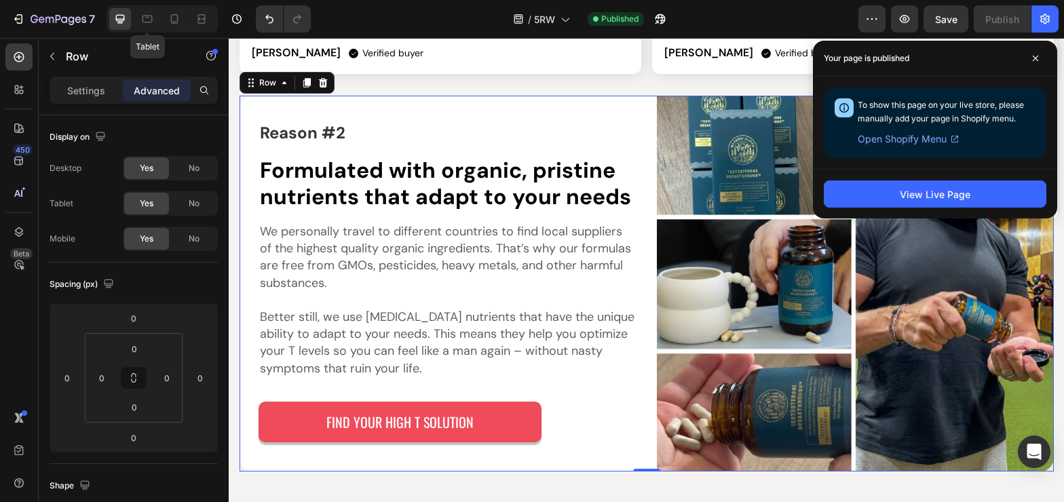
click at [142, 20] on icon at bounding box center [147, 19] width 10 height 7
type input "32"
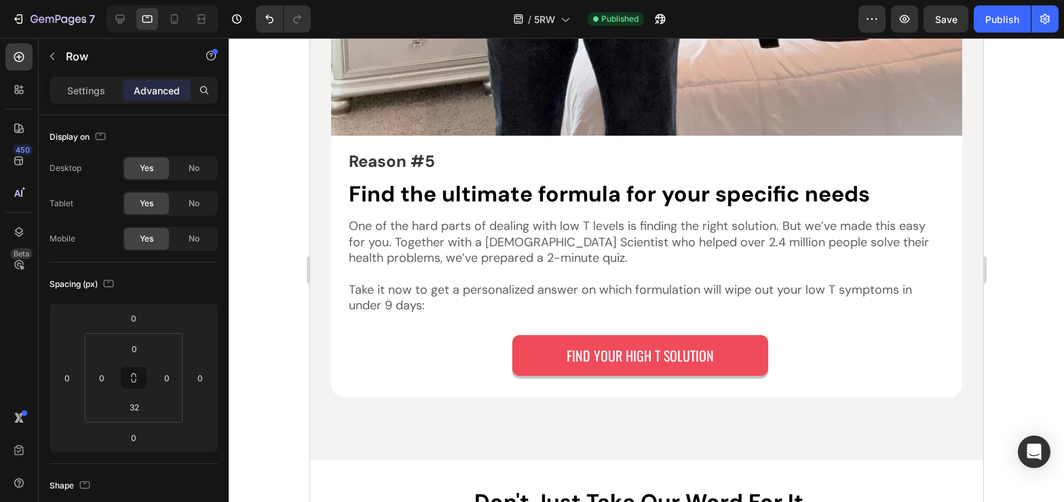
scroll to position [5759, 0]
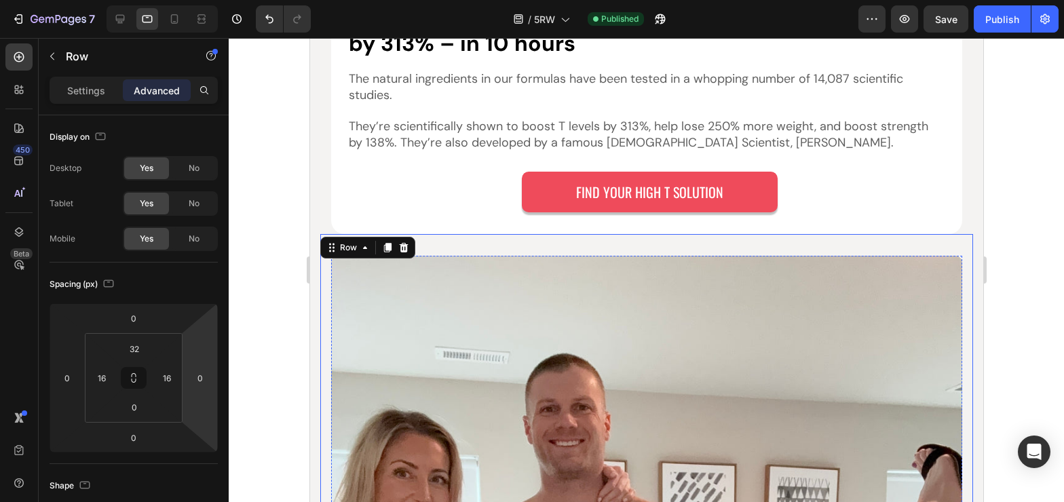
scroll to position [4908, 0]
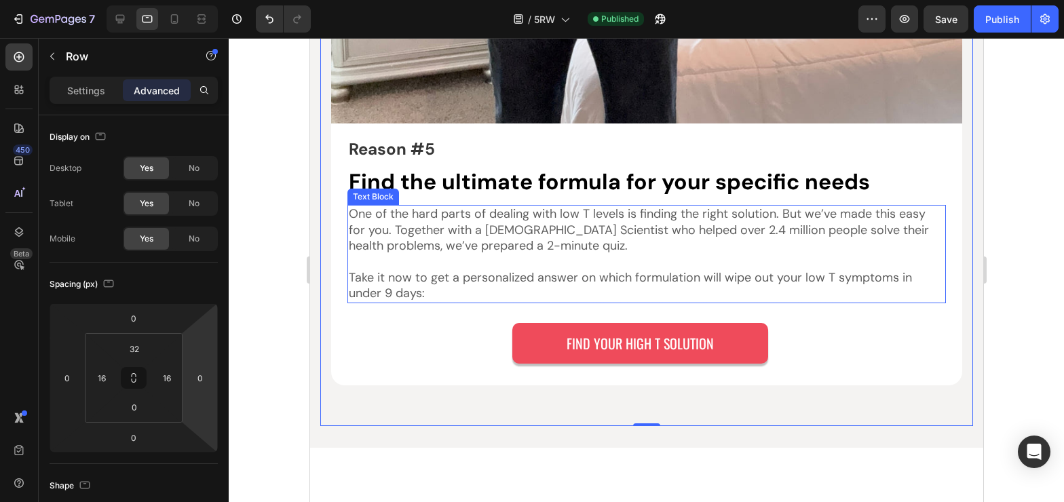
scroll to position [6100, 0]
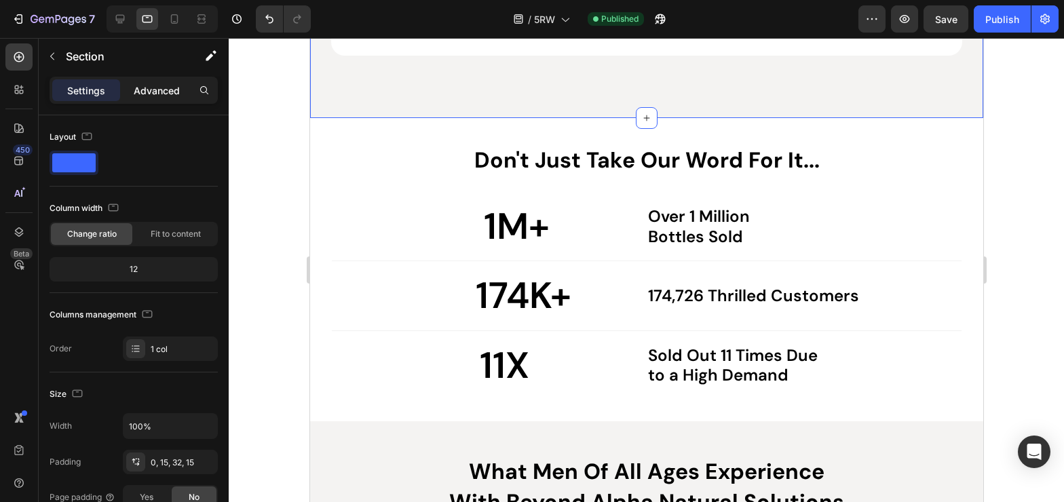
click at [166, 97] on p "Advanced" at bounding box center [157, 90] width 46 height 14
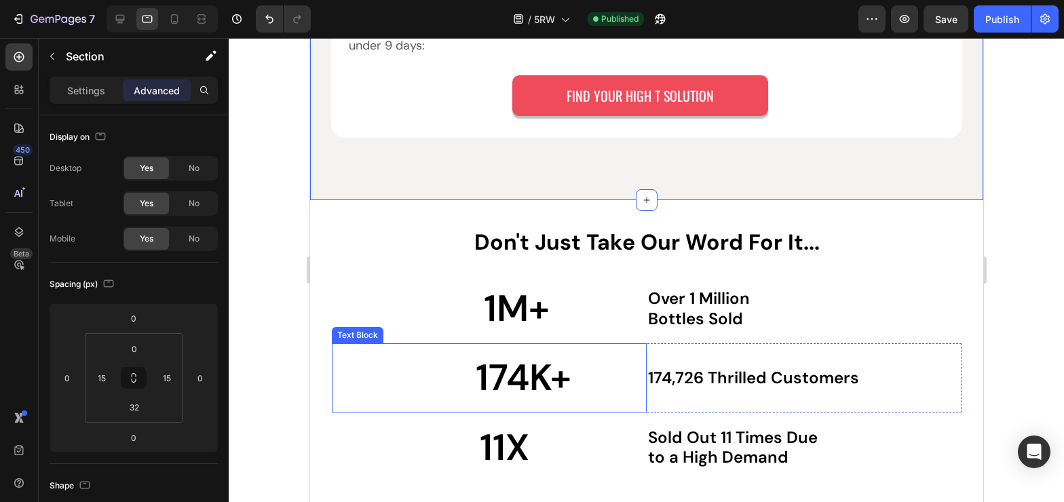
scroll to position [5999, 0]
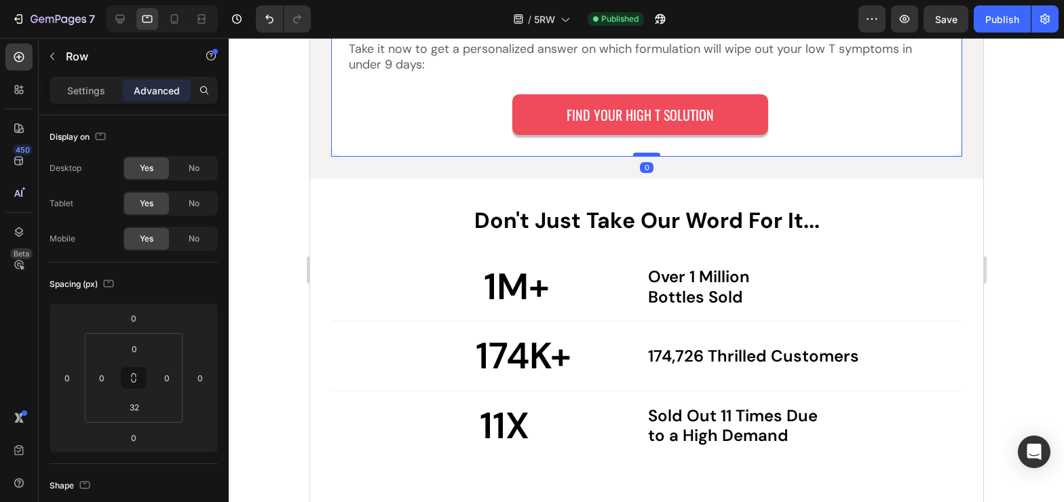
drag, startPoint x: 638, startPoint y: 179, endPoint x: 634, endPoint y: 136, distance: 42.9
click at [634, 153] on div at bounding box center [645, 155] width 27 height 4
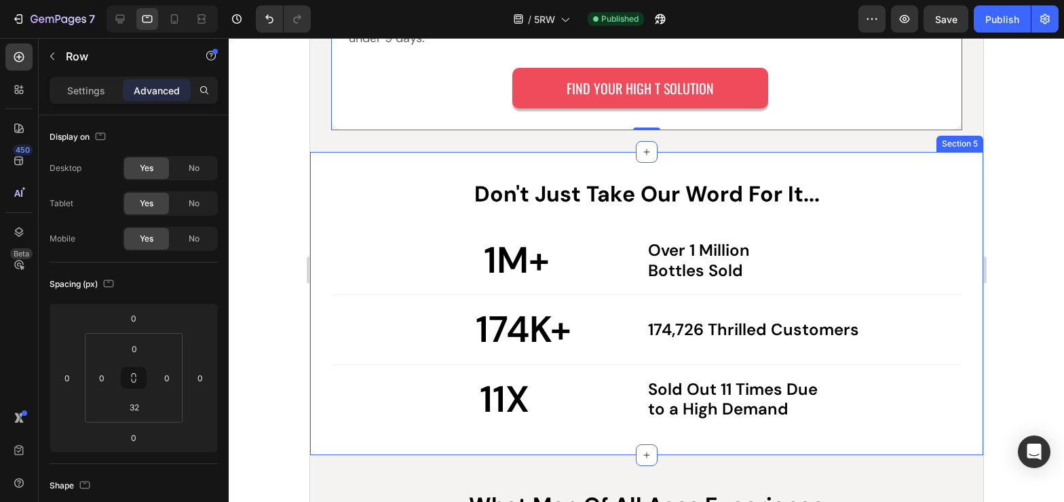
scroll to position [6015, 0]
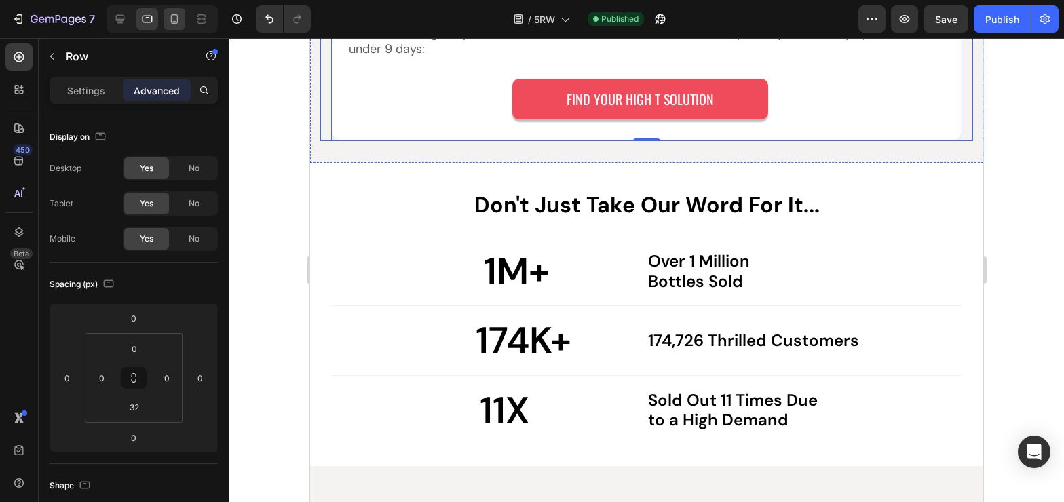
click at [179, 29] on div at bounding box center [174, 19] width 22 height 22
type input "24"
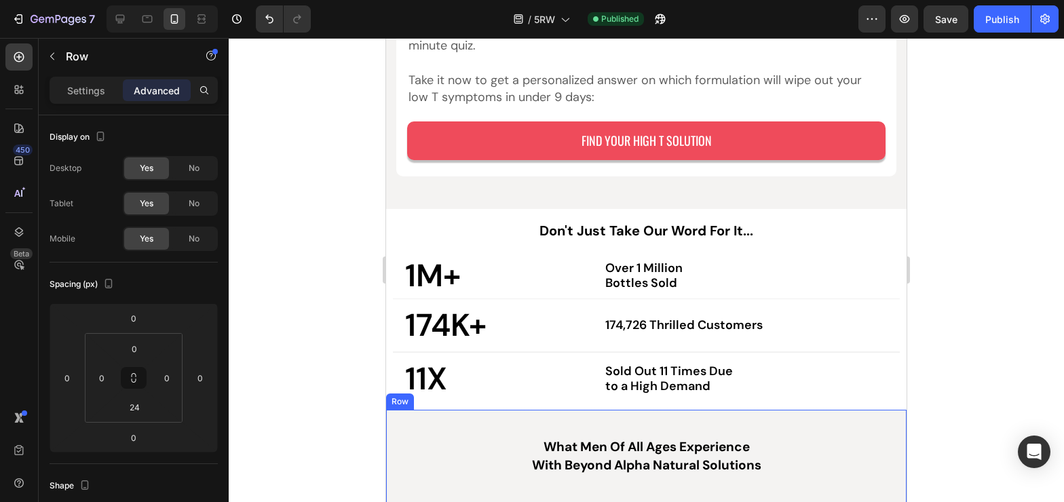
scroll to position [5049, 0]
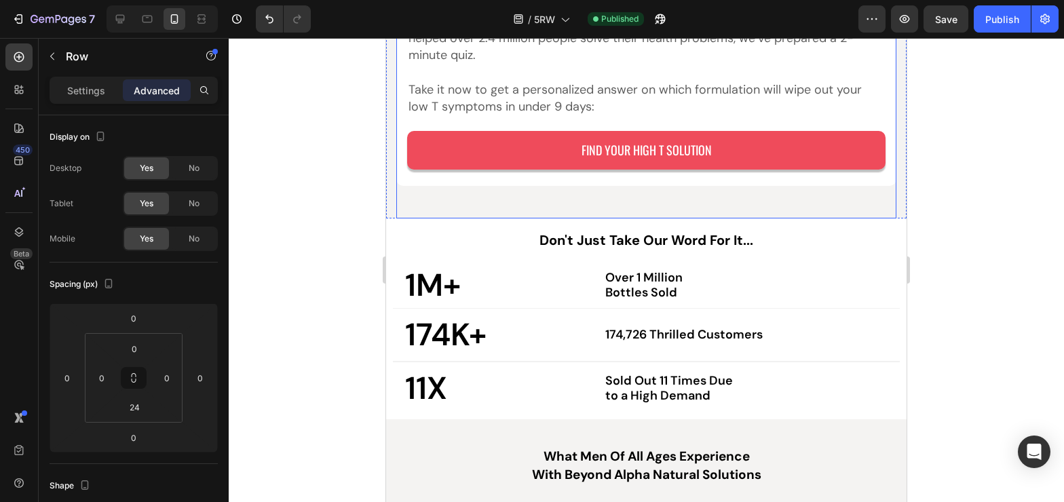
click at [126, 33] on div "7 Version history / 5RW Published Preview Publish" at bounding box center [532, 19] width 1064 height 39
click at [126, 26] on div at bounding box center [120, 19] width 22 height 22
type input "0"
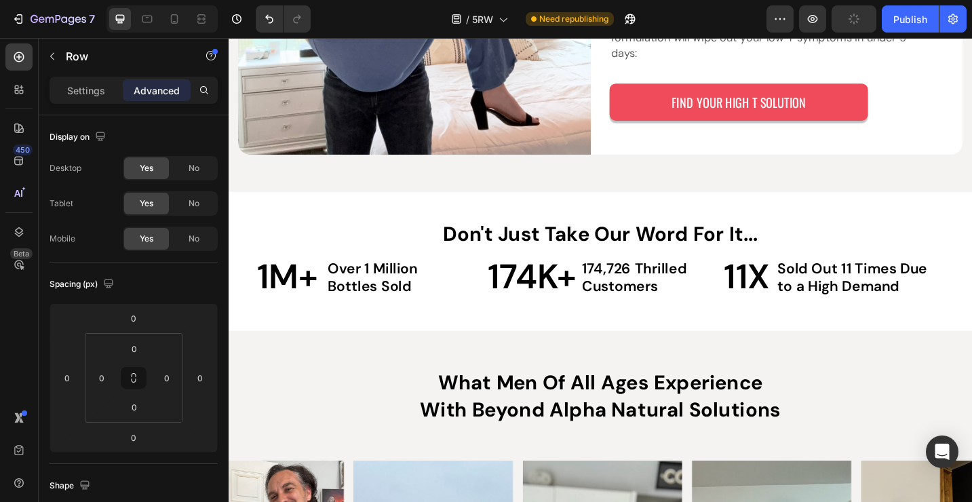
scroll to position [2755, 0]
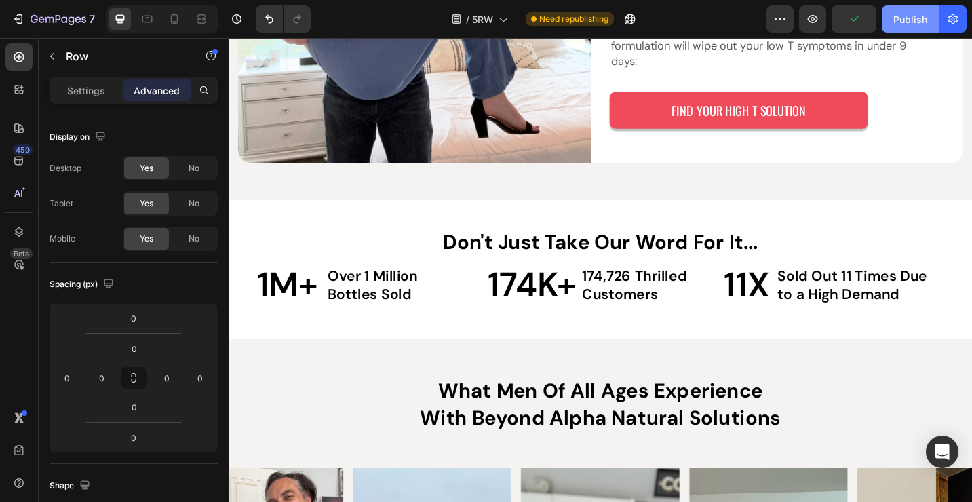
click at [906, 20] on div "Publish" at bounding box center [910, 19] width 34 height 14
